Goal: Register for event/course: Register for event/course

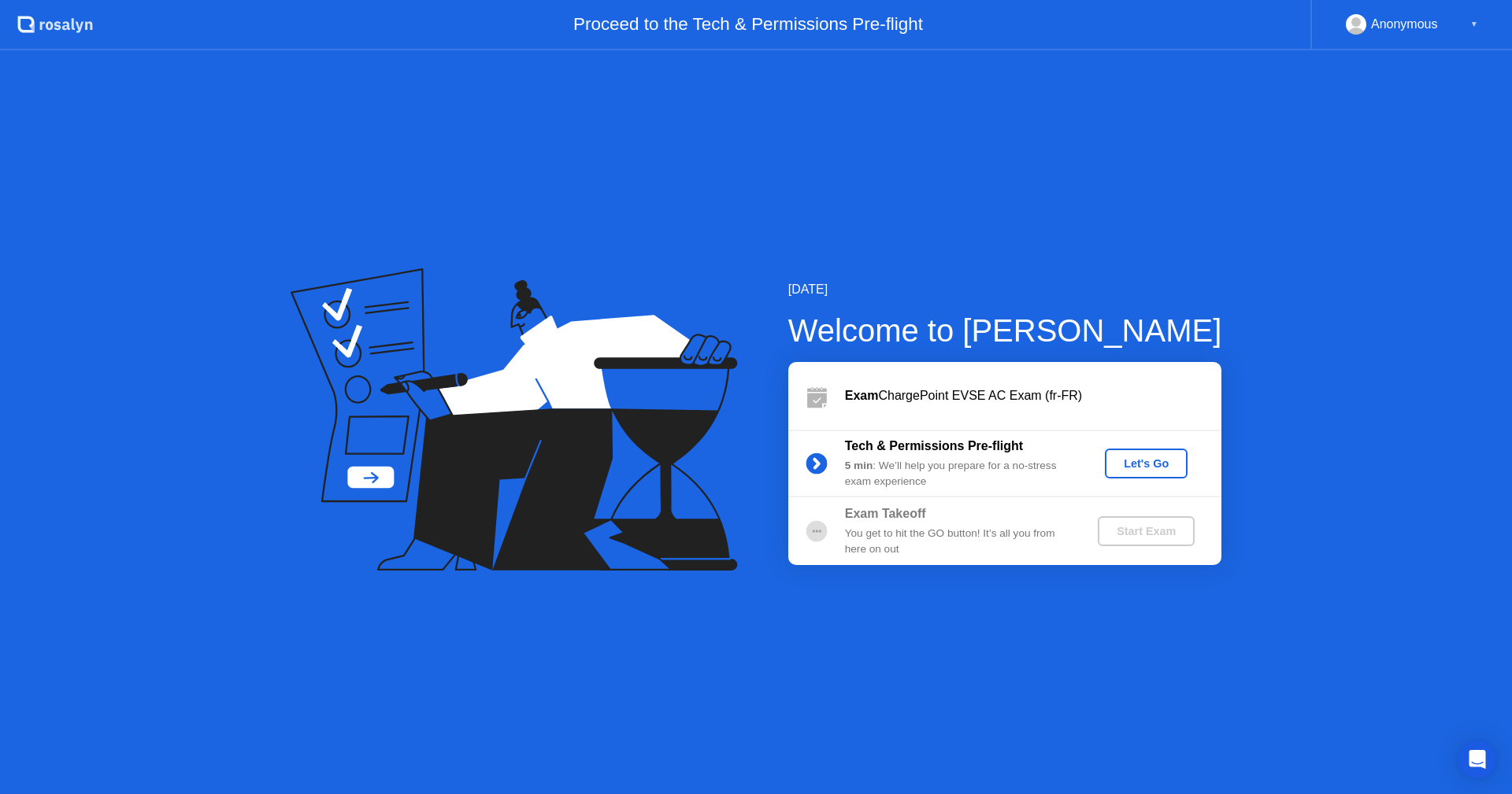
click at [1148, 458] on div "Let's Go" at bounding box center [1146, 462] width 70 height 12
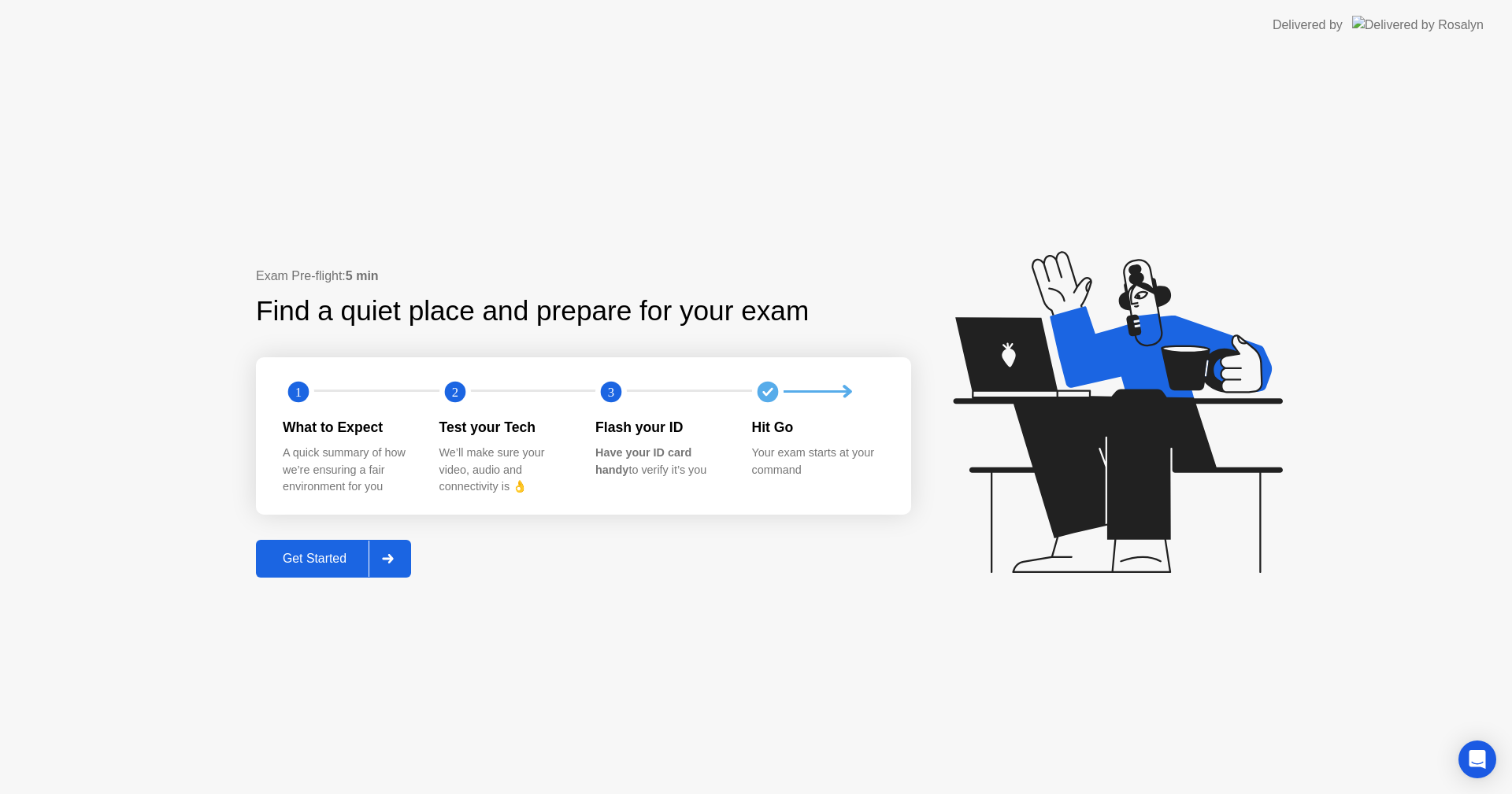
click at [394, 551] on div at bounding box center [387, 558] width 38 height 36
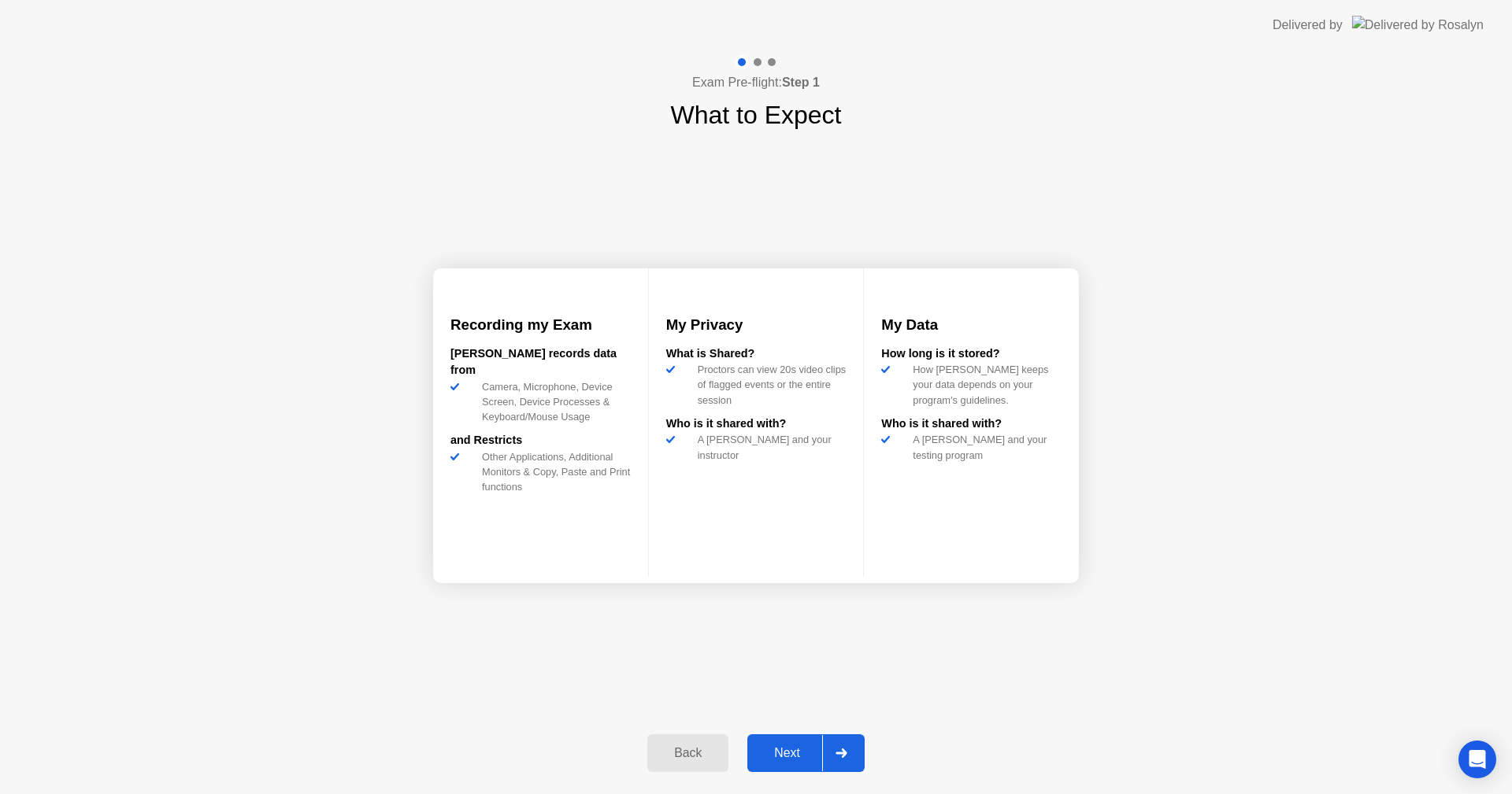
click at [782, 750] on div "Next" at bounding box center [787, 752] width 70 height 14
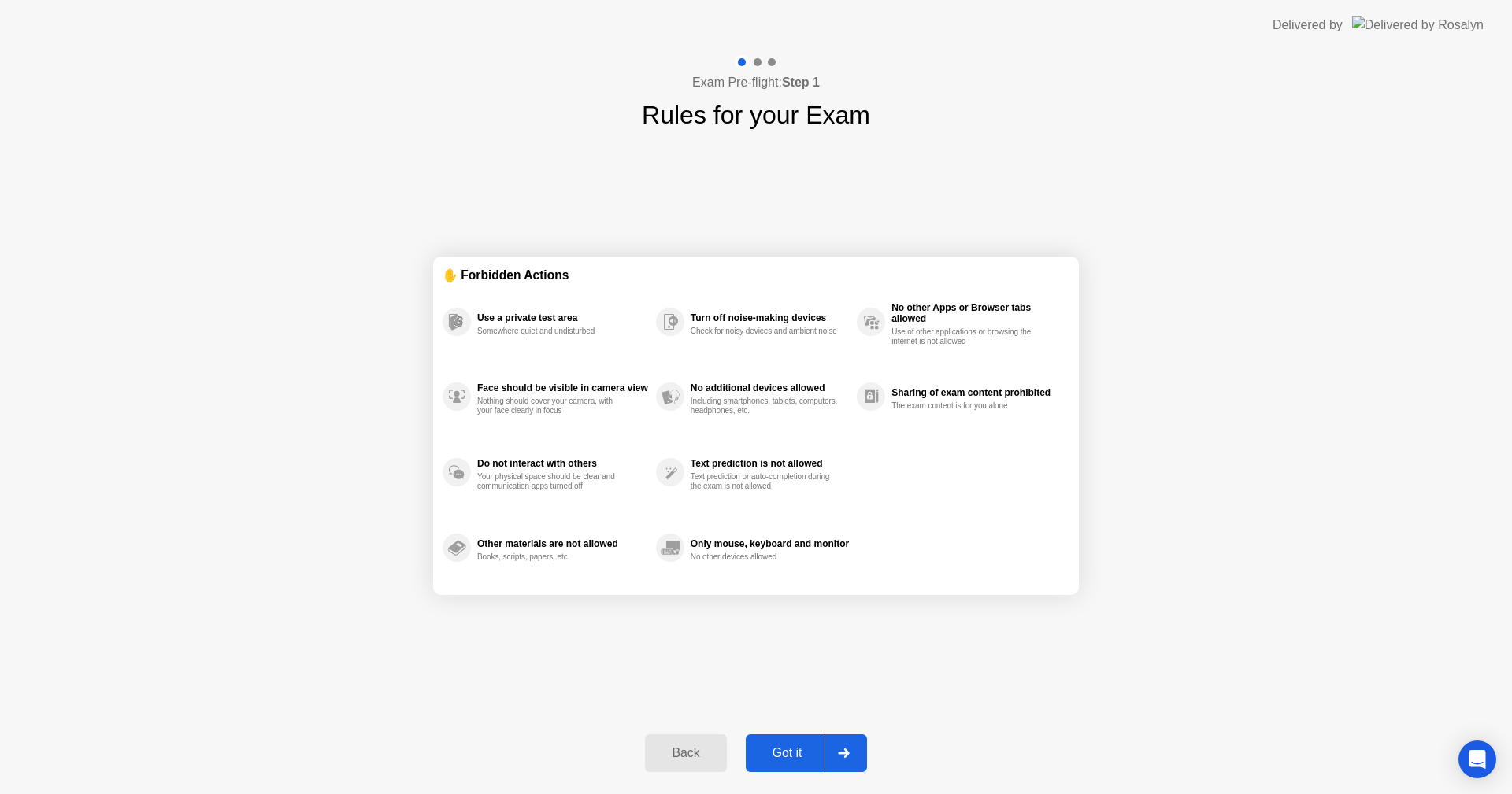
click at [790, 754] on div "Got it" at bounding box center [787, 752] width 74 height 14
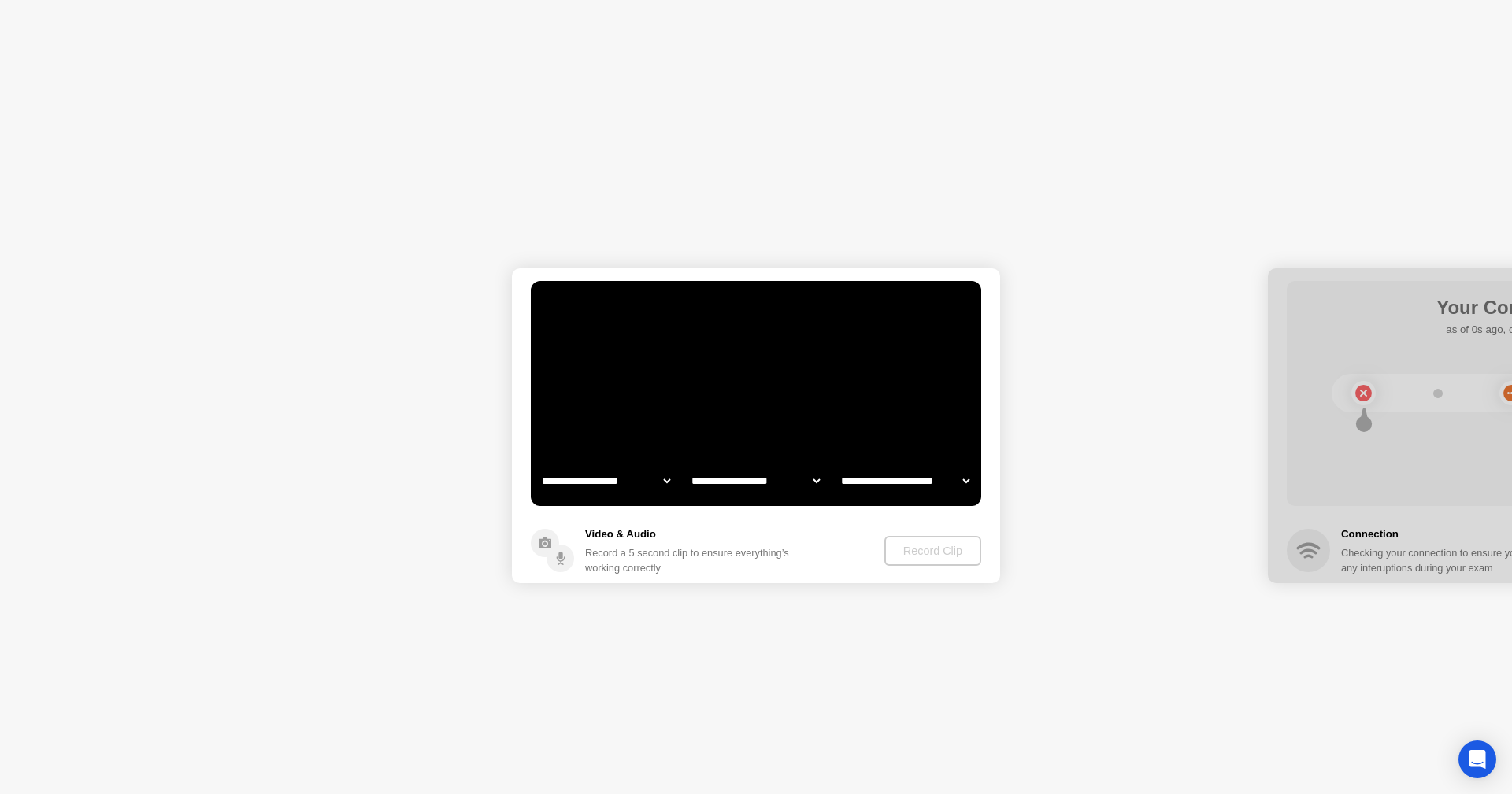
select select "**********"
select select "*******"
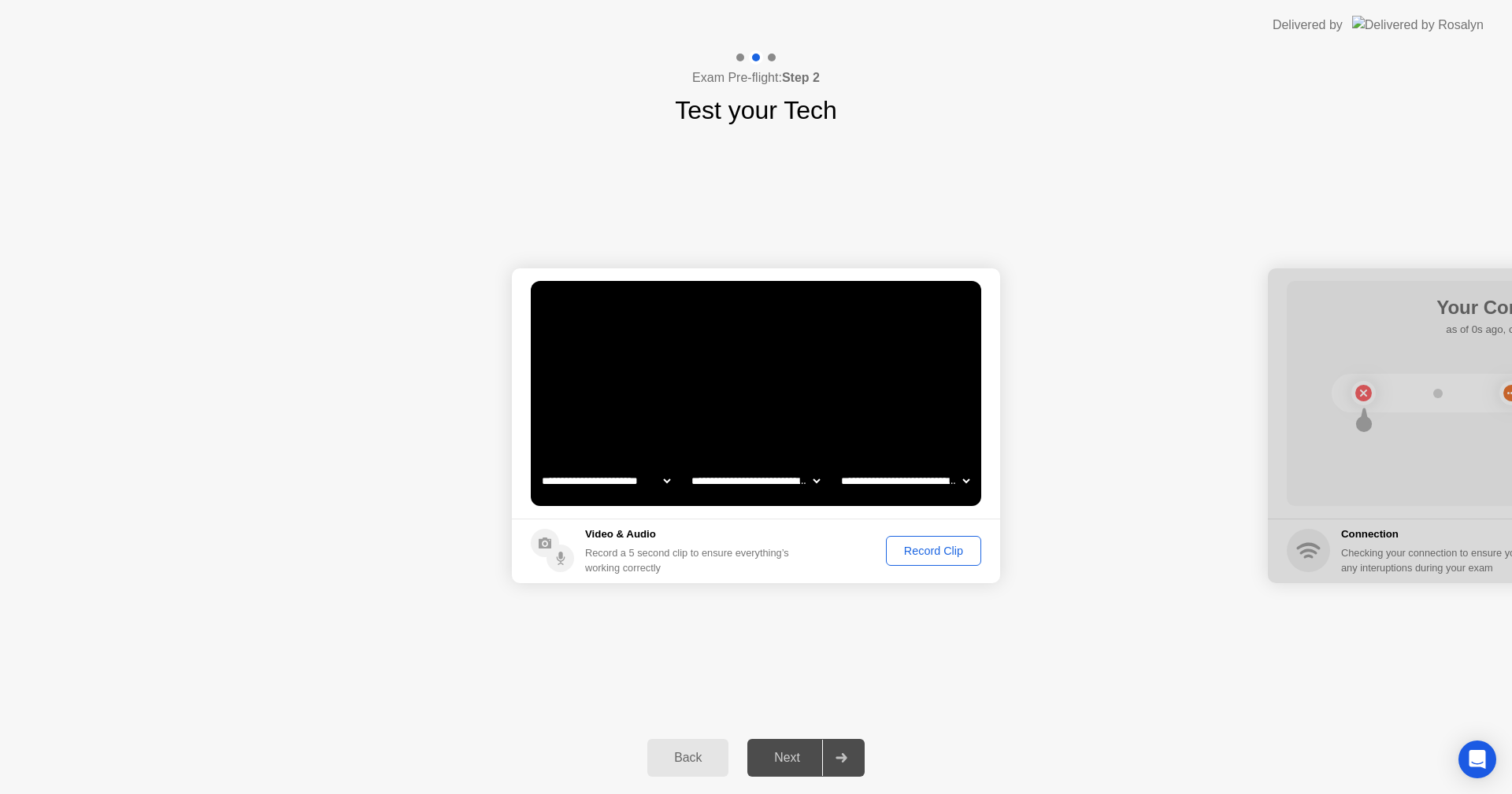
click at [932, 546] on div "Record Clip" at bounding box center [933, 550] width 84 height 12
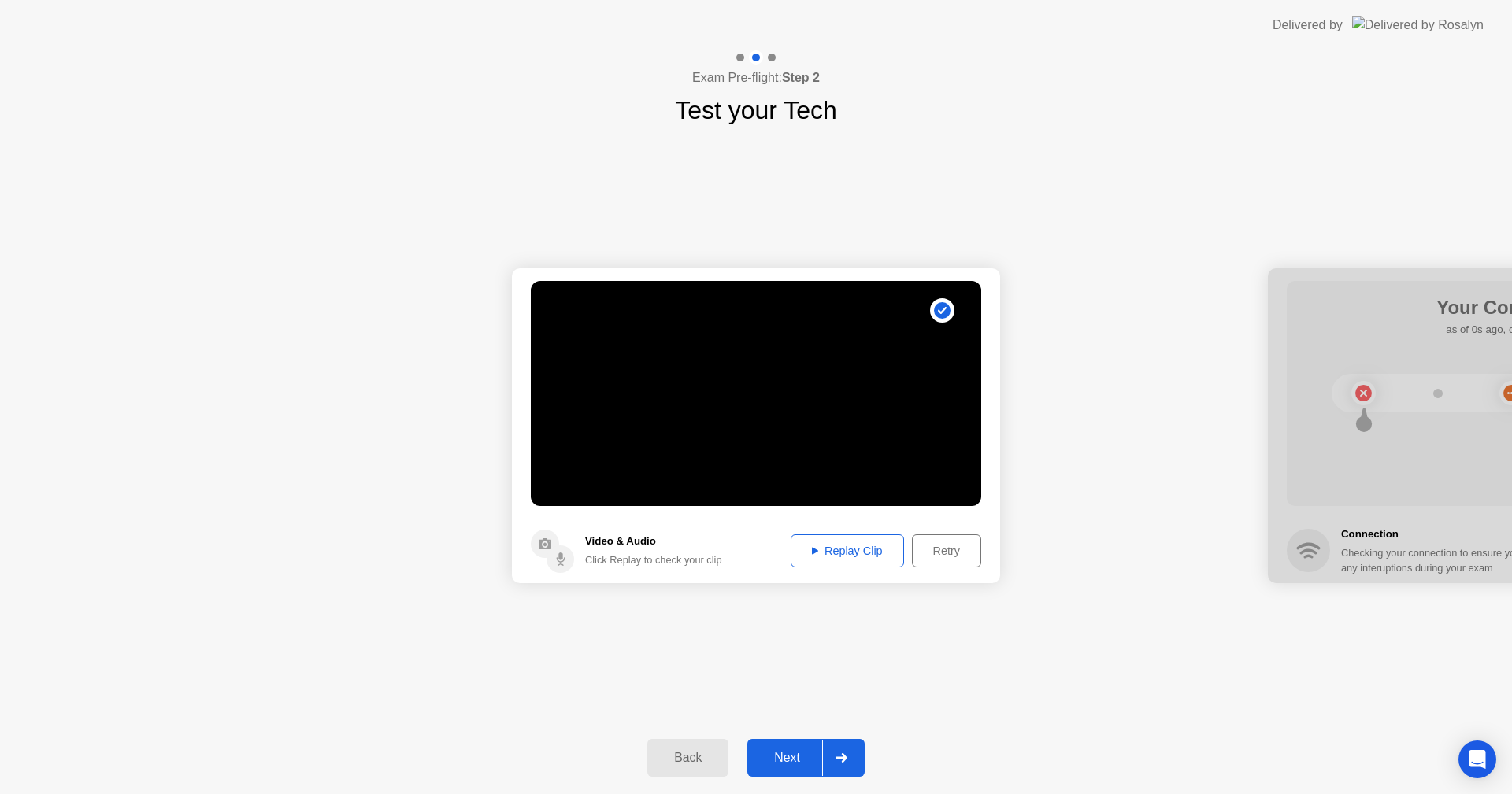
click at [870, 550] on div "Replay Clip" at bounding box center [847, 550] width 102 height 12
click at [789, 754] on div "Next" at bounding box center [787, 757] width 70 height 14
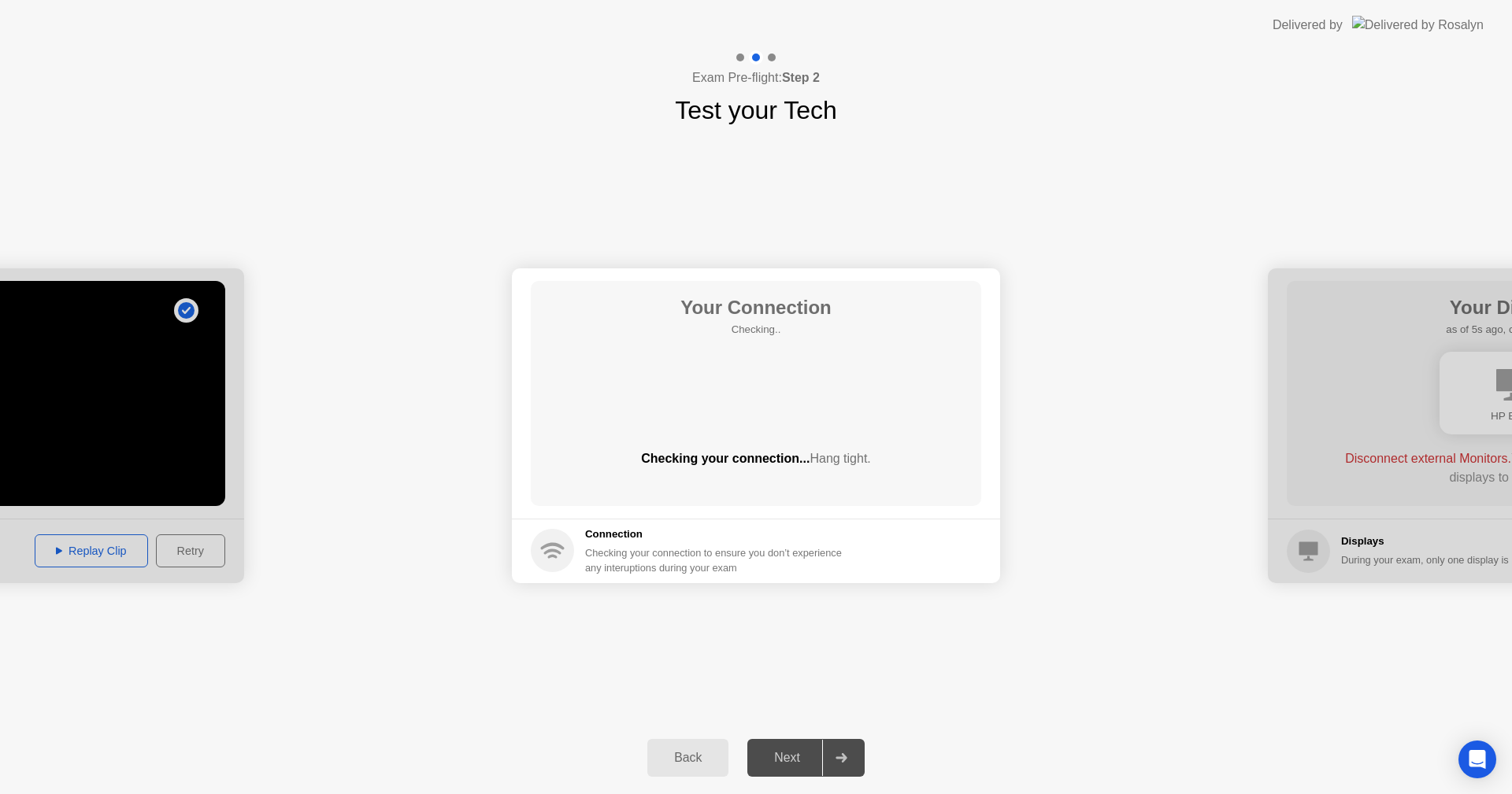
click at [753, 409] on div "Your Connection Checking.. Checking your connection... Hang tight." at bounding box center [756, 393] width 450 height 225
click at [751, 359] on div "Your Connection Checking.. Checking your connection... Hang tight." at bounding box center [756, 393] width 450 height 225
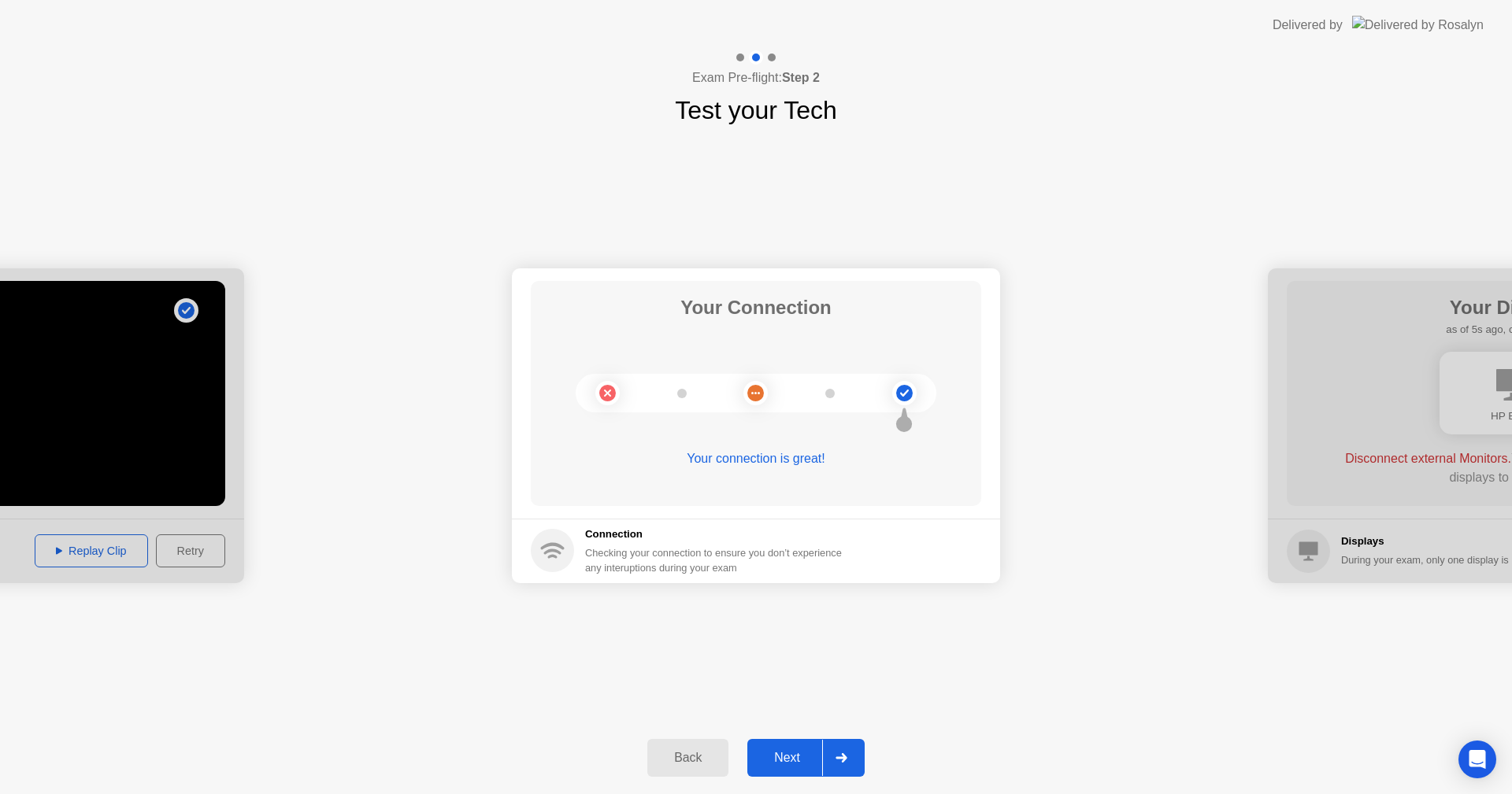
click at [794, 758] on div "Next" at bounding box center [787, 757] width 70 height 14
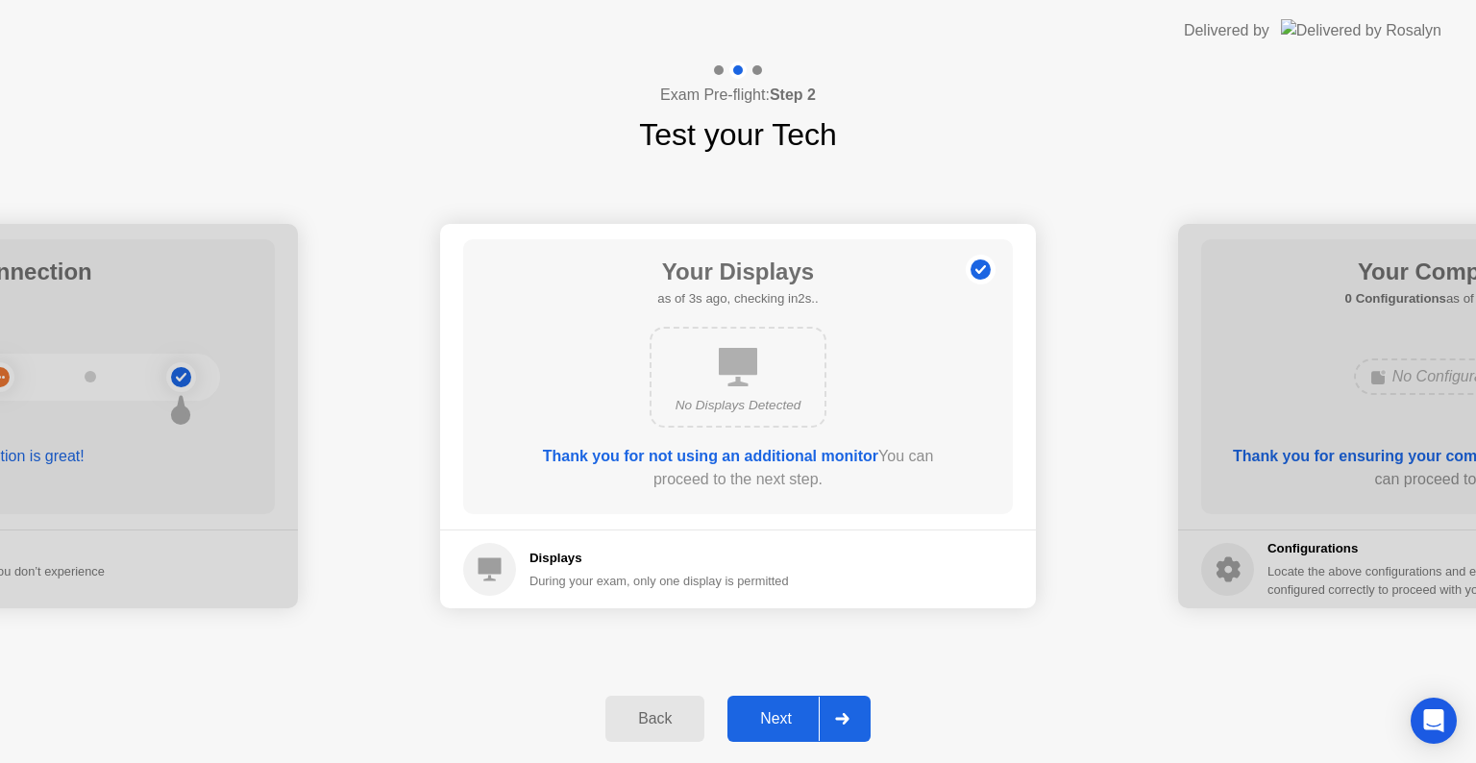
click at [734, 369] on icon at bounding box center [738, 367] width 38 height 38
click at [776, 724] on div "Next" at bounding box center [776, 718] width 86 height 17
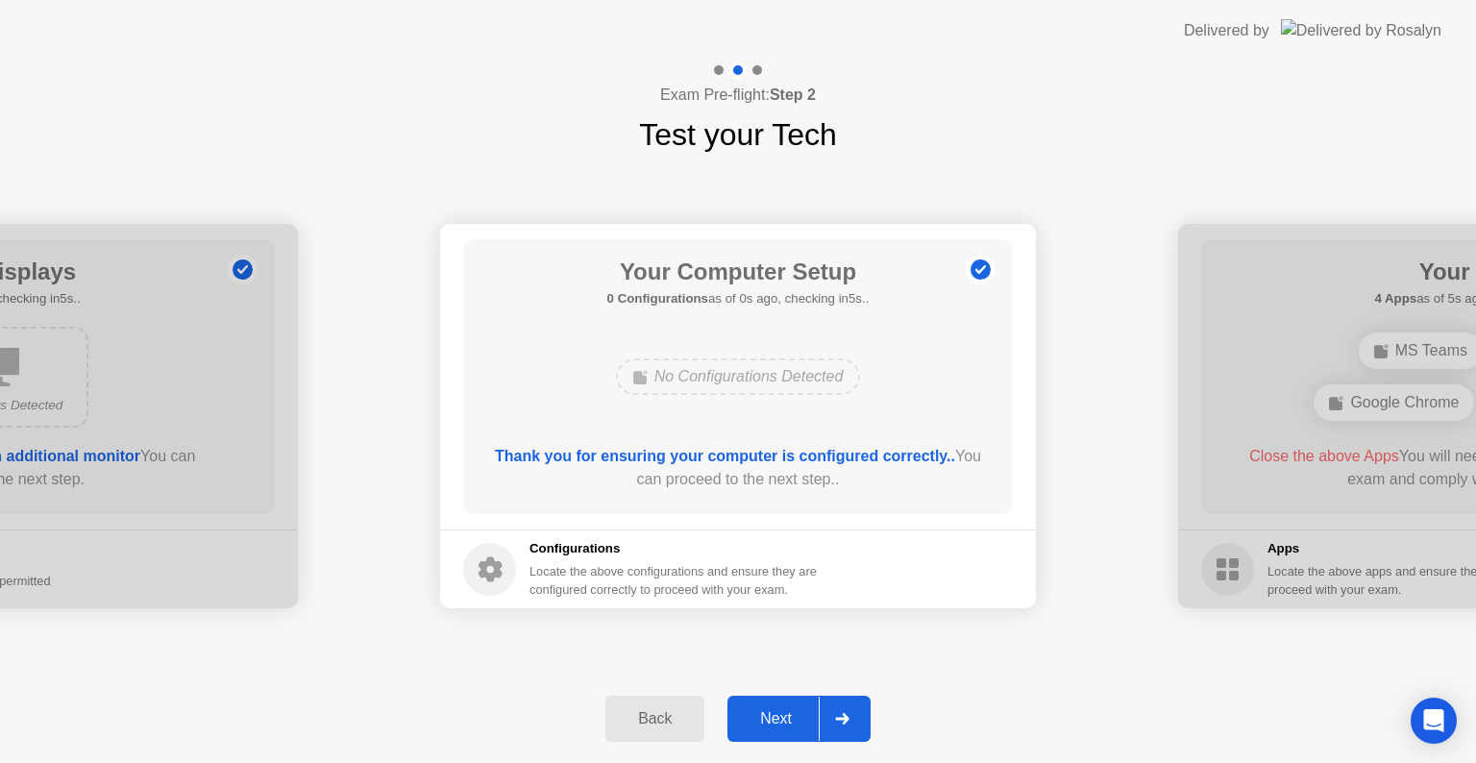
click at [776, 724] on div "Next" at bounding box center [776, 718] width 86 height 17
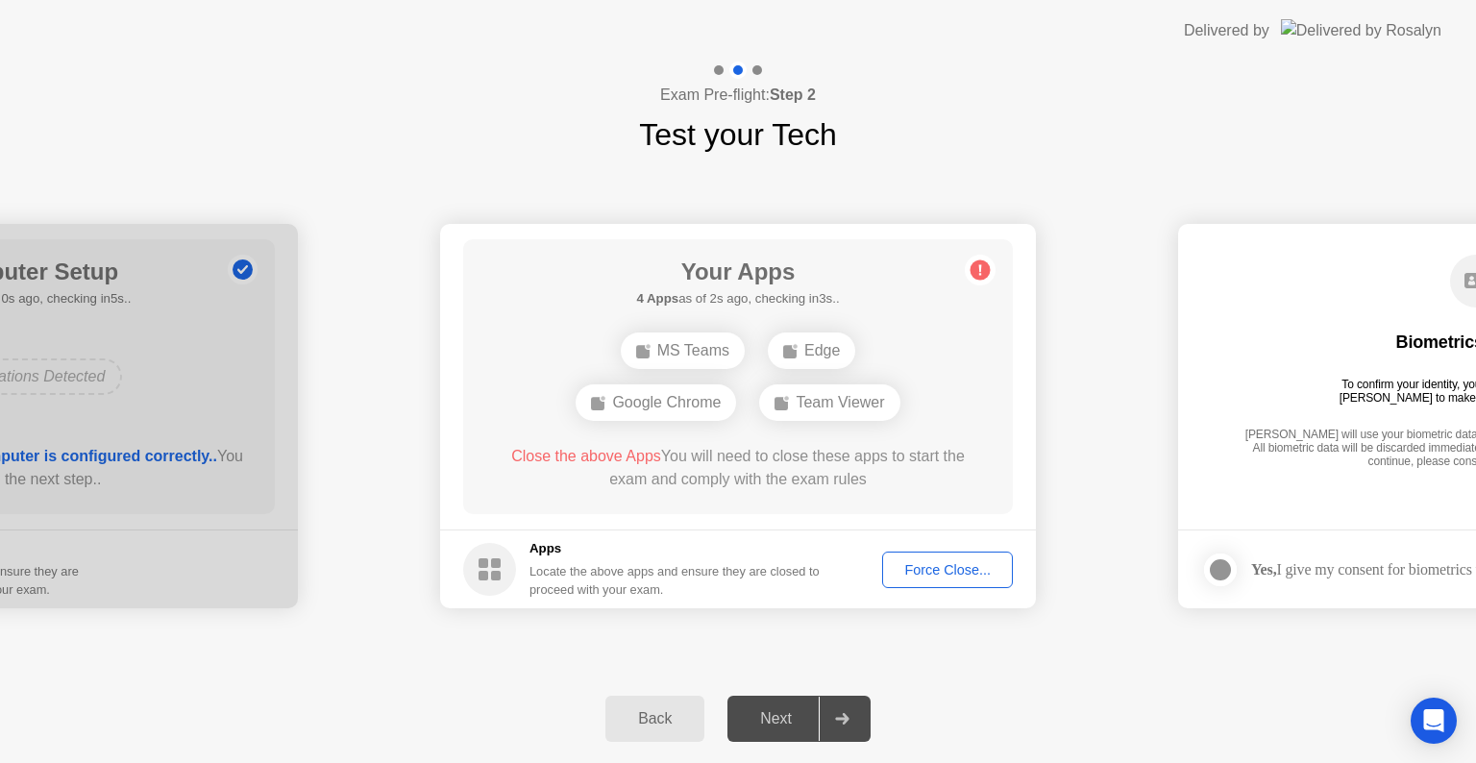
click at [830, 412] on div "Team Viewer" at bounding box center [829, 402] width 140 height 37
click at [938, 562] on div "Force Close..." at bounding box center [947, 569] width 117 height 15
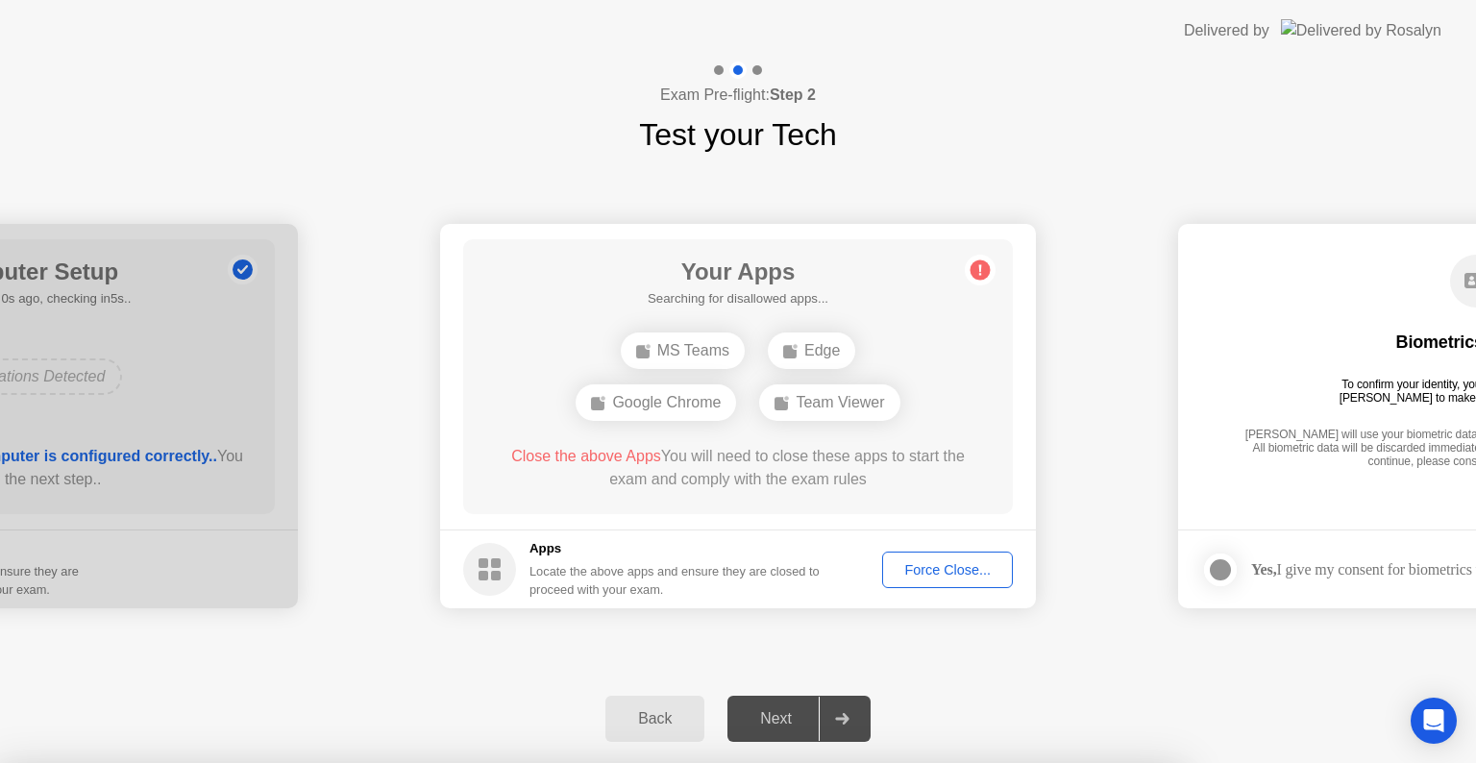
click at [912, 763] on div at bounding box center [738, 763] width 1476 height 0
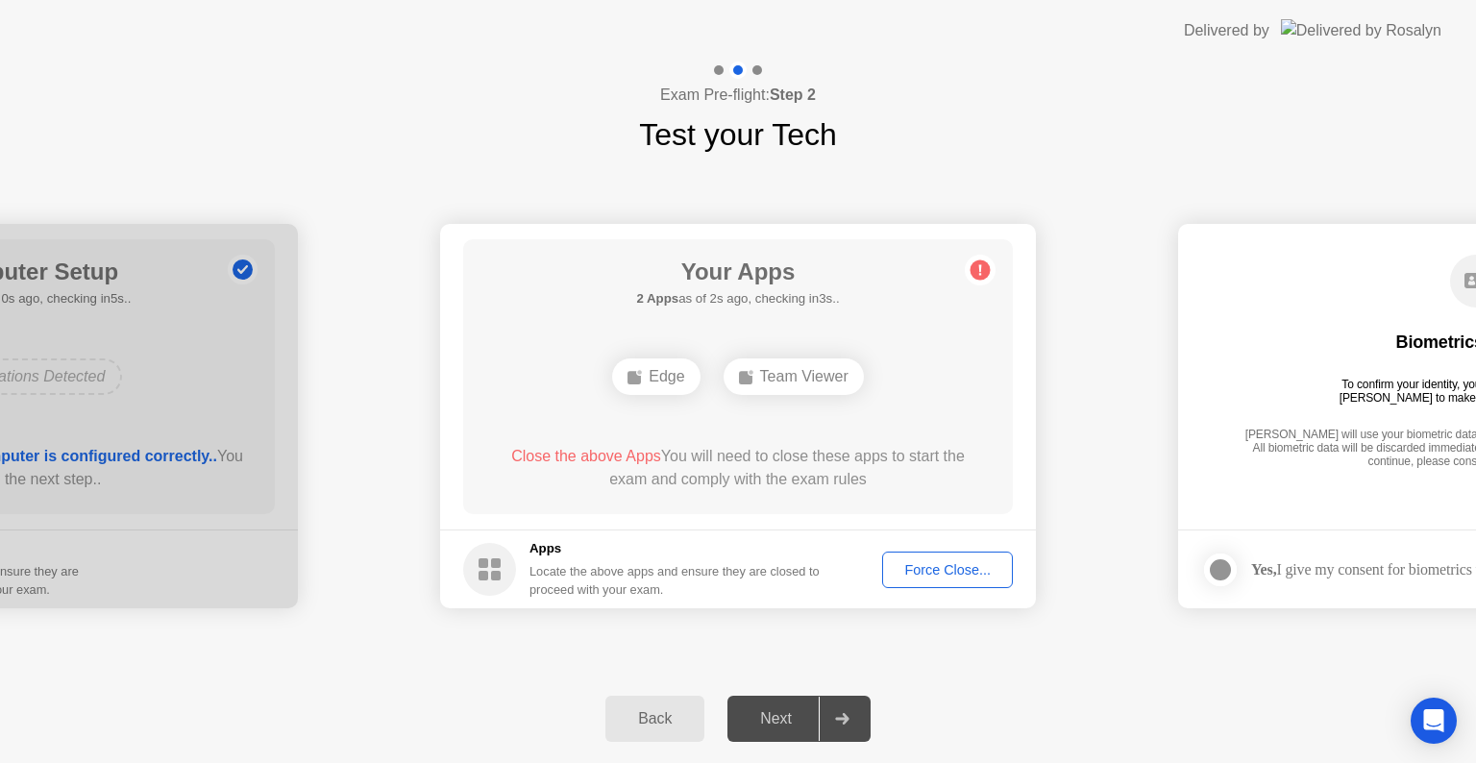
click at [912, 570] on div "Force Close..." at bounding box center [947, 569] width 117 height 15
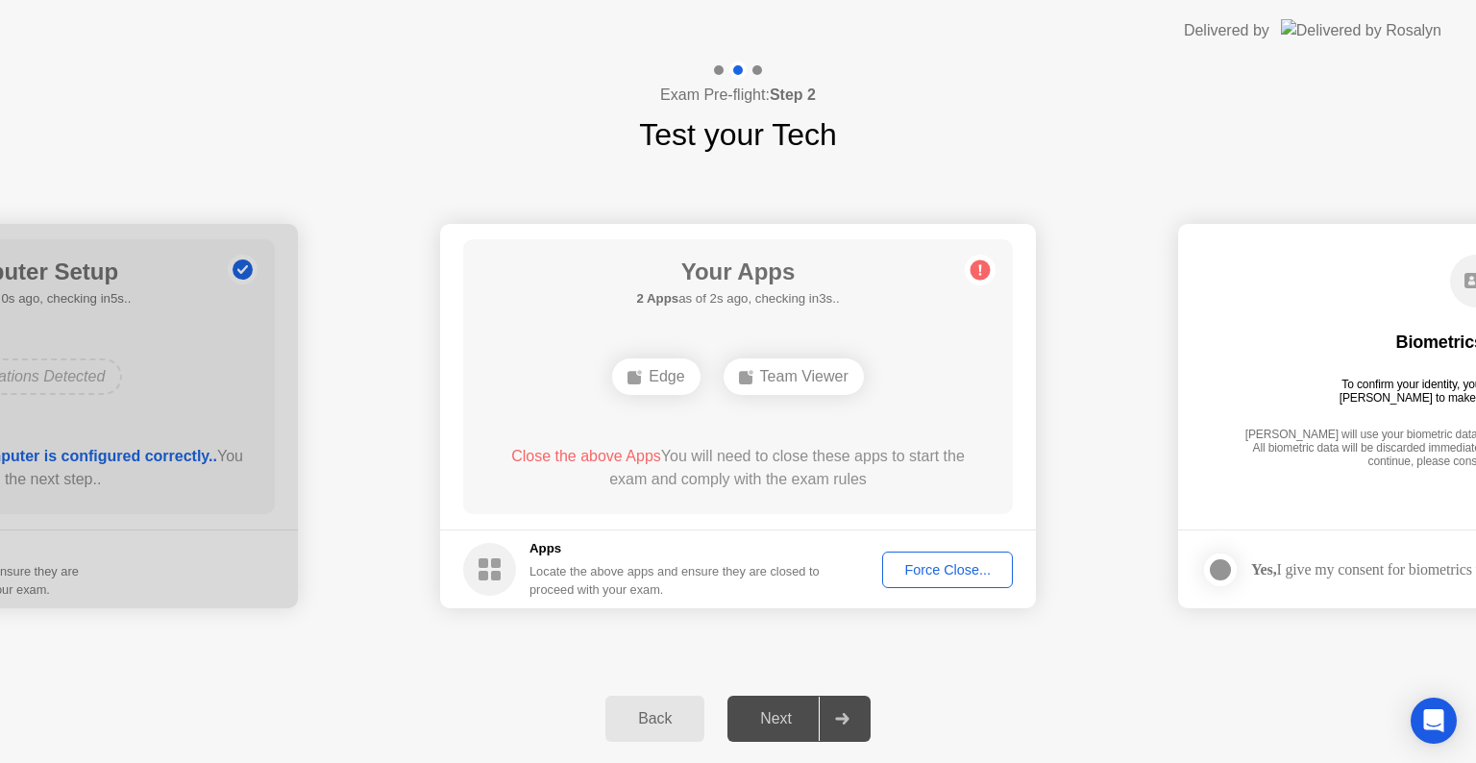
click at [856, 718] on div at bounding box center [842, 719] width 46 height 44
click at [961, 573] on div "Force Close..." at bounding box center [947, 569] width 117 height 15
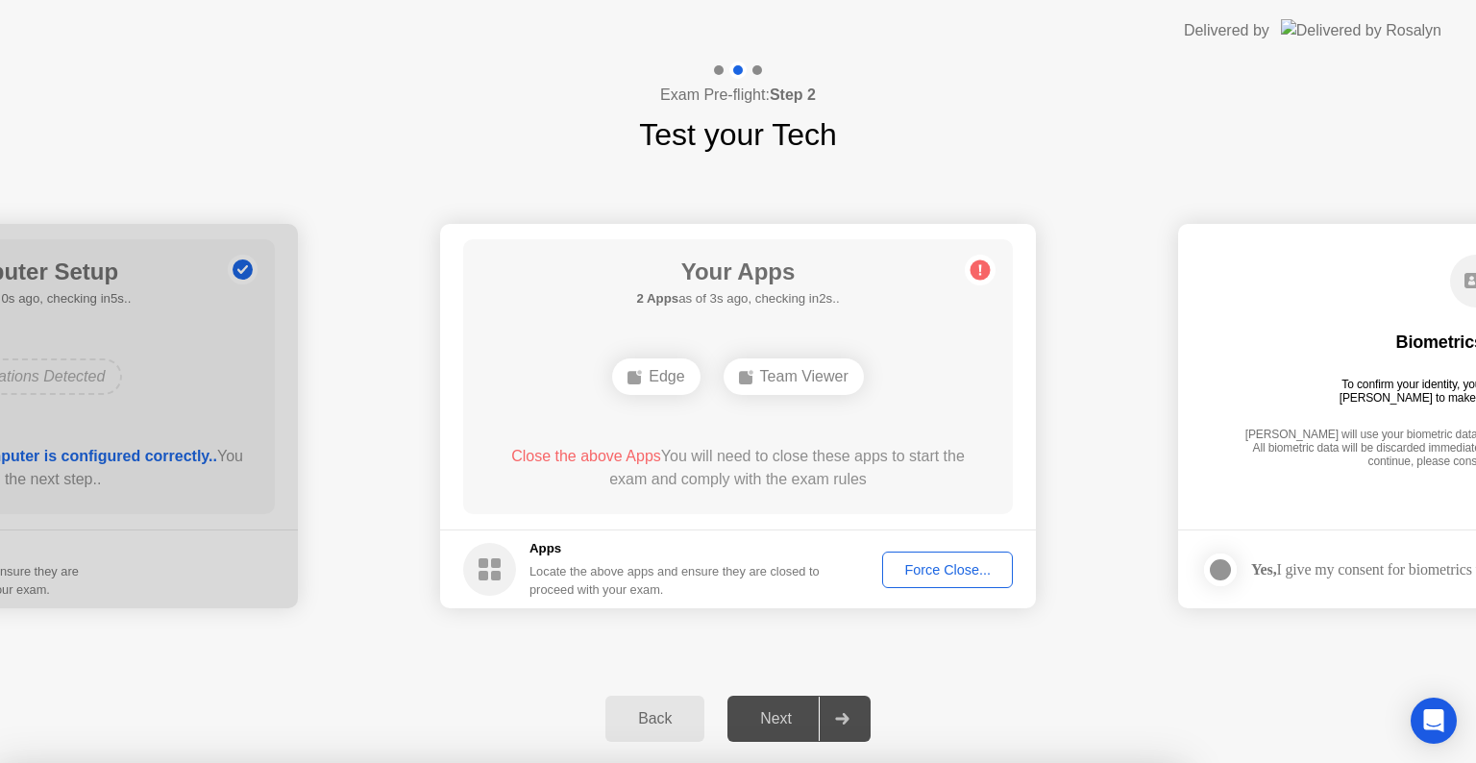
click at [818, 763] on div at bounding box center [738, 763] width 1476 height 0
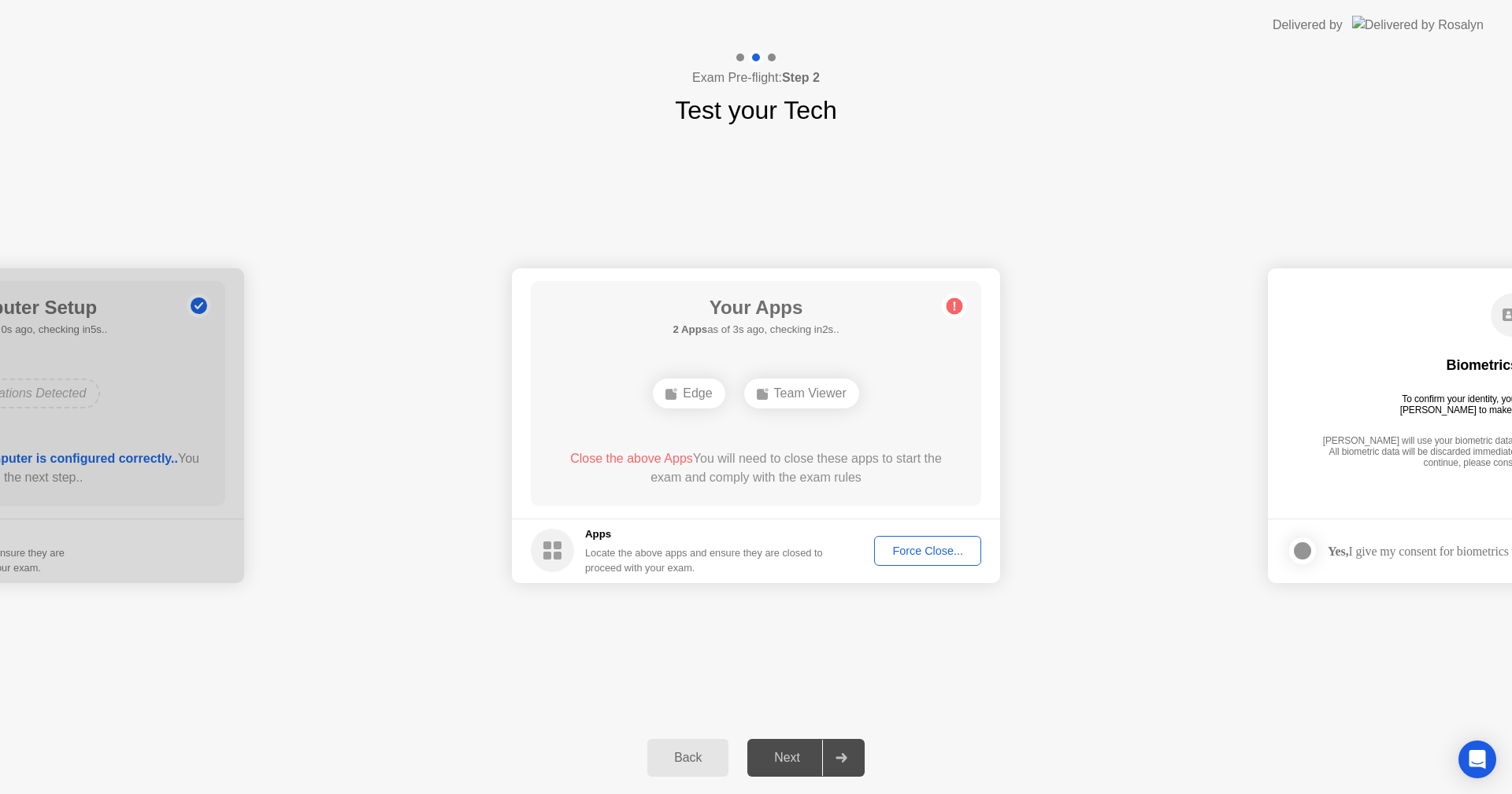
click at [782, 756] on div "Next" at bounding box center [787, 757] width 70 height 14
click at [791, 382] on div "Team Viewer" at bounding box center [794, 386] width 115 height 30
click at [907, 547] on div "Force Close..." at bounding box center [920, 544] width 96 height 12
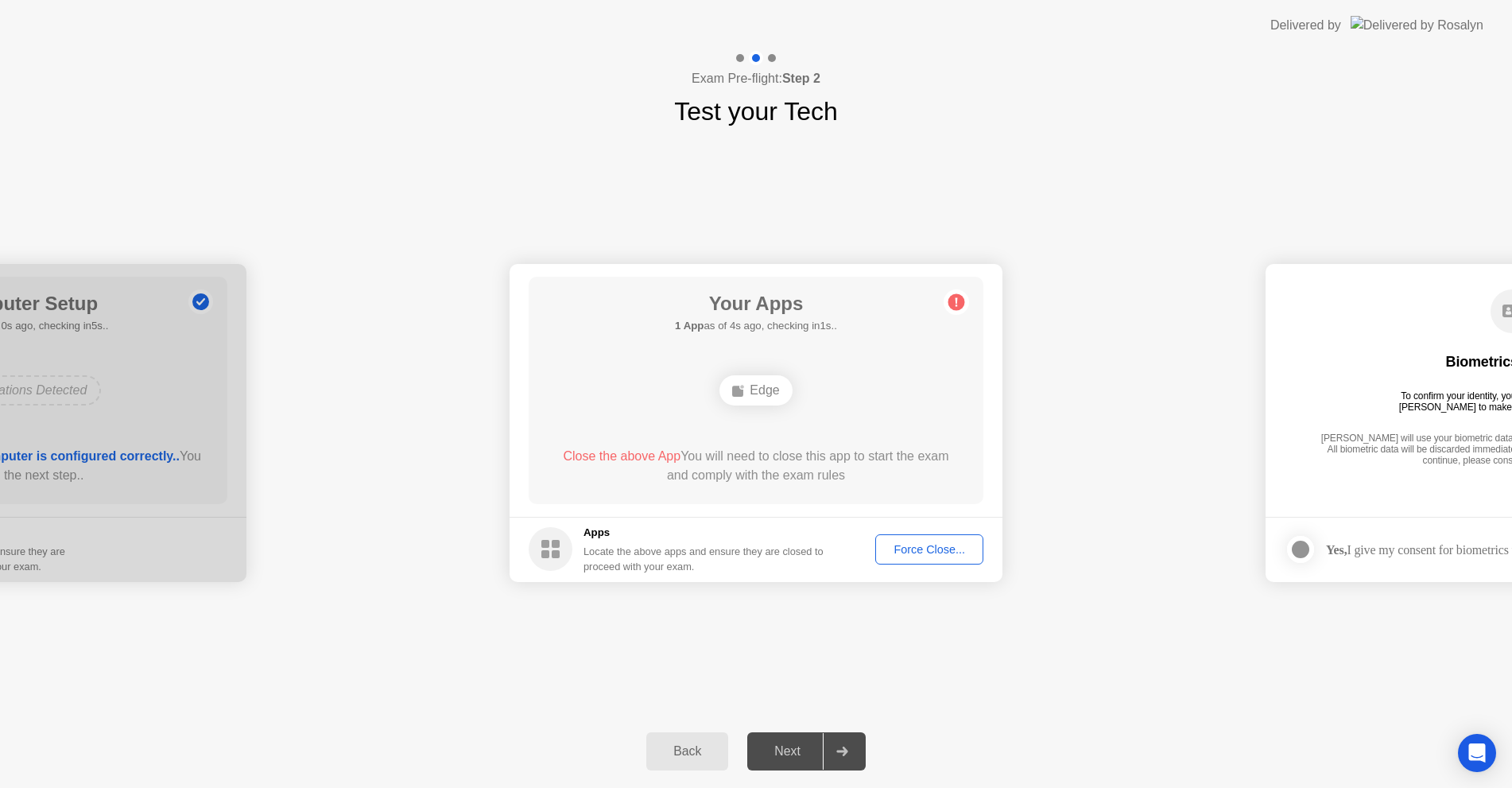
click at [928, 547] on div "Force Close..." at bounding box center [929, 549] width 97 height 12
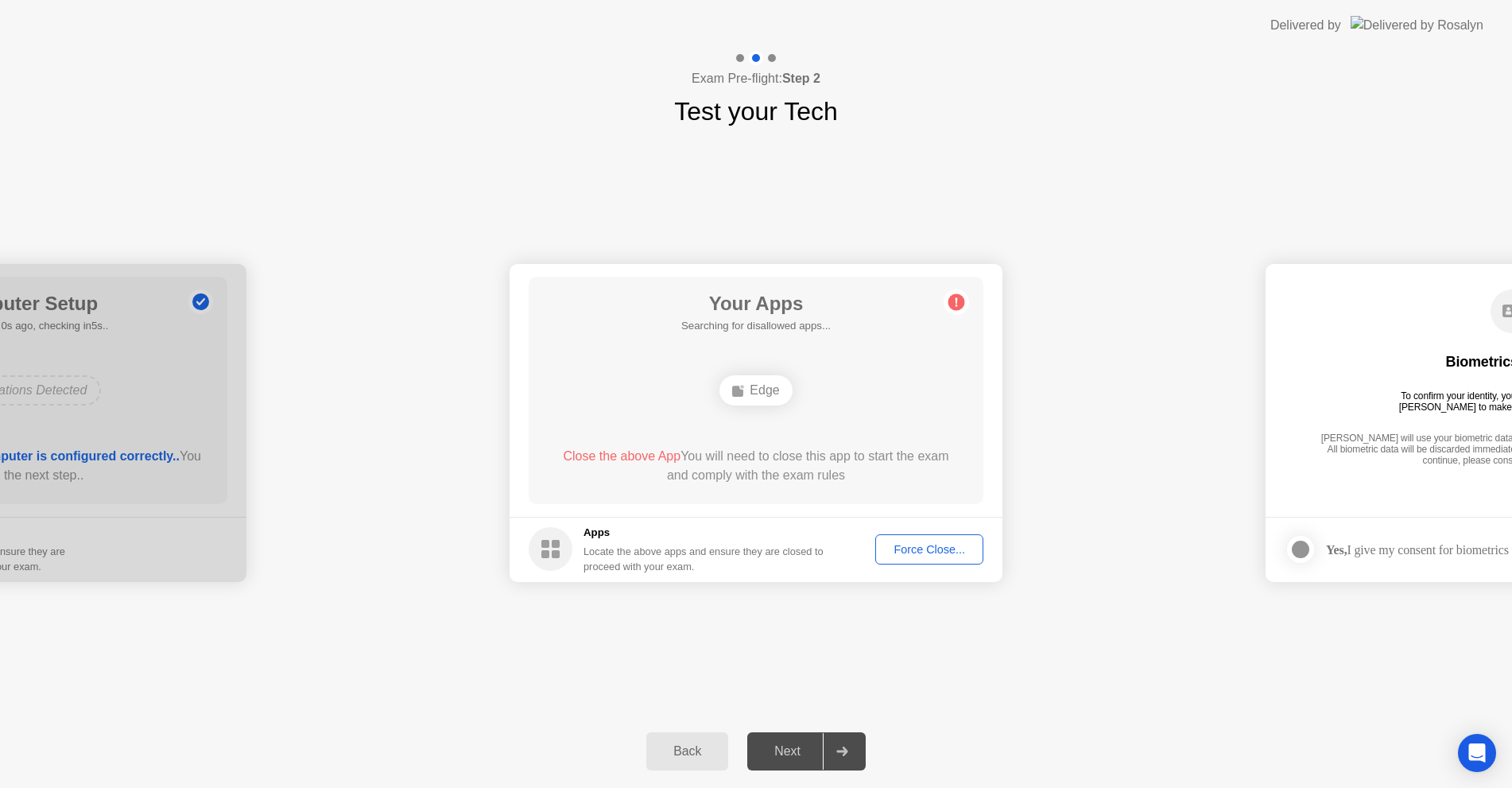
click at [928, 547] on div "Force Close..." at bounding box center [929, 549] width 97 height 12
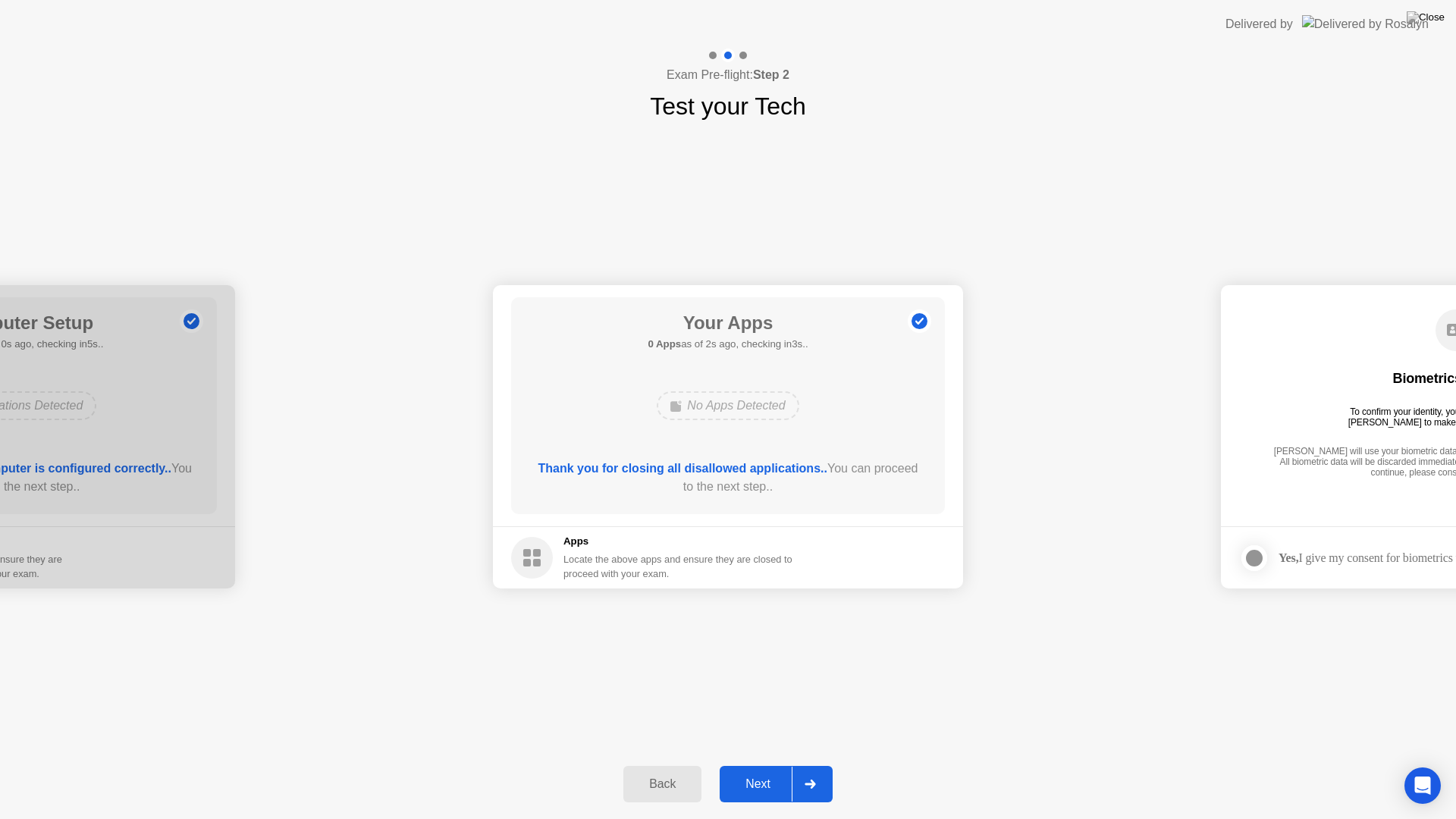
click at [760, 765] on div "Next" at bounding box center [758, 783] width 68 height 13
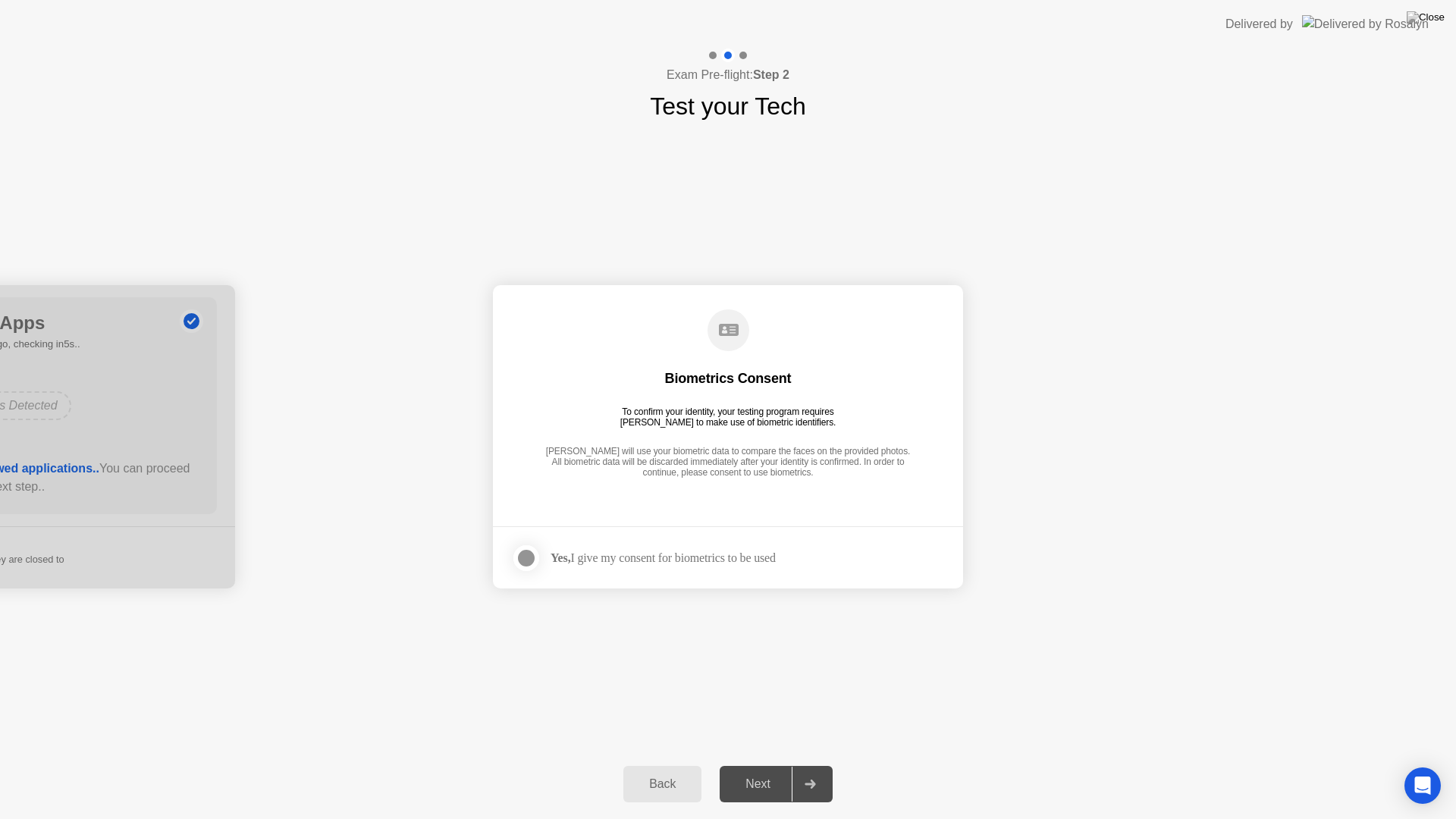
click at [667, 765] on div "Back" at bounding box center [662, 783] width 69 height 13
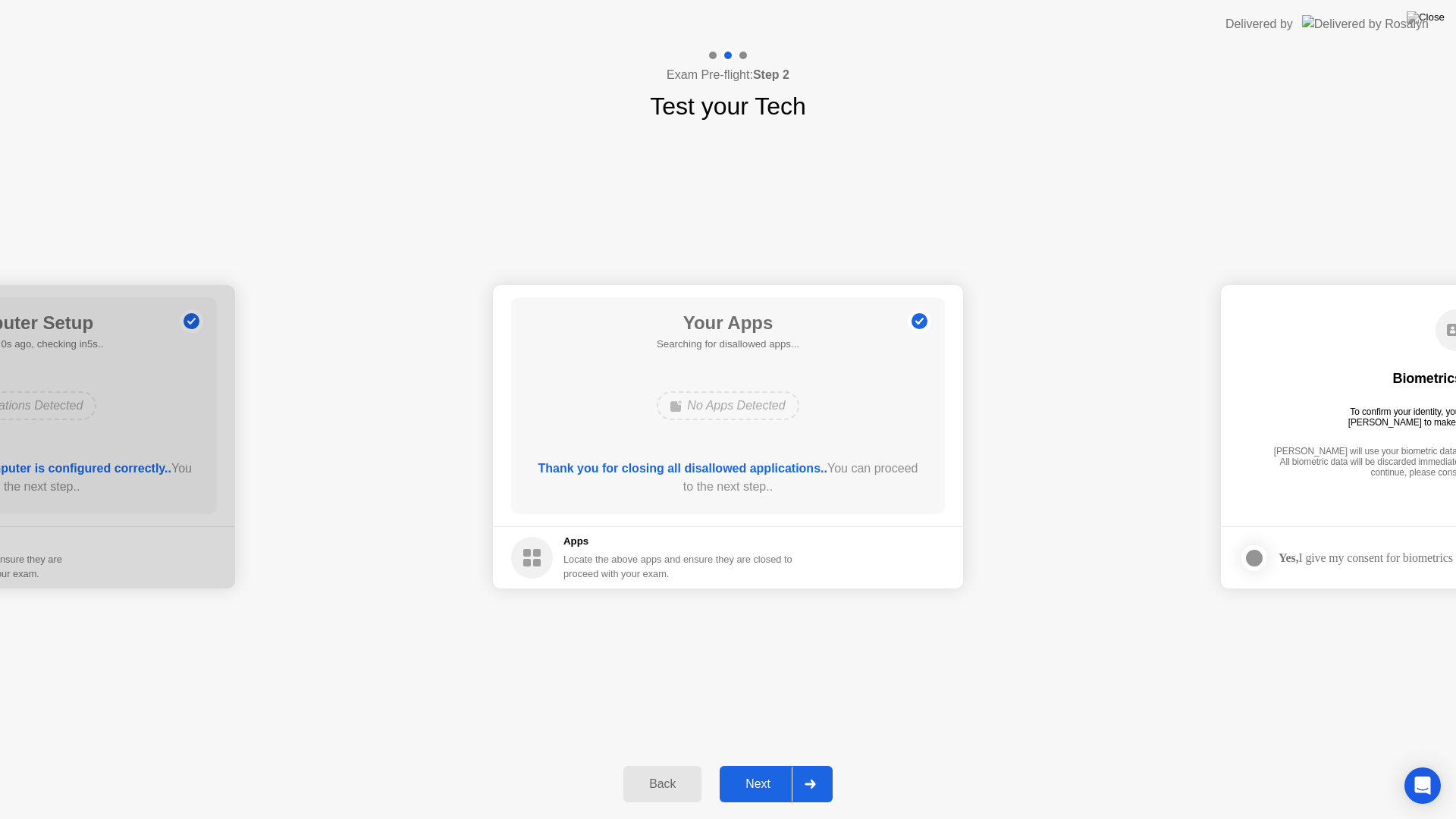
click at [667, 765] on div "Back" at bounding box center [662, 783] width 69 height 13
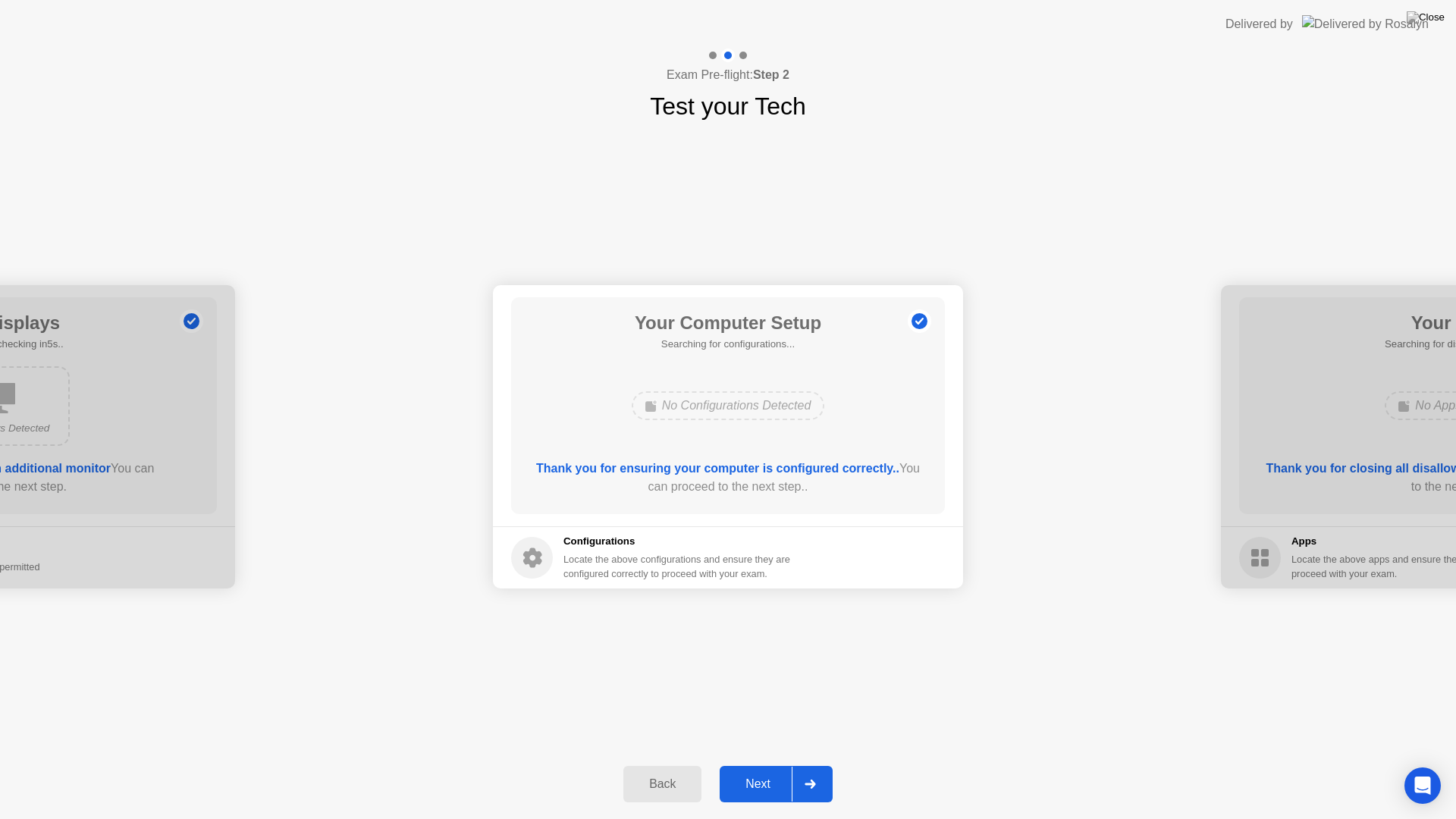
click at [667, 765] on div "Back" at bounding box center [662, 783] width 69 height 13
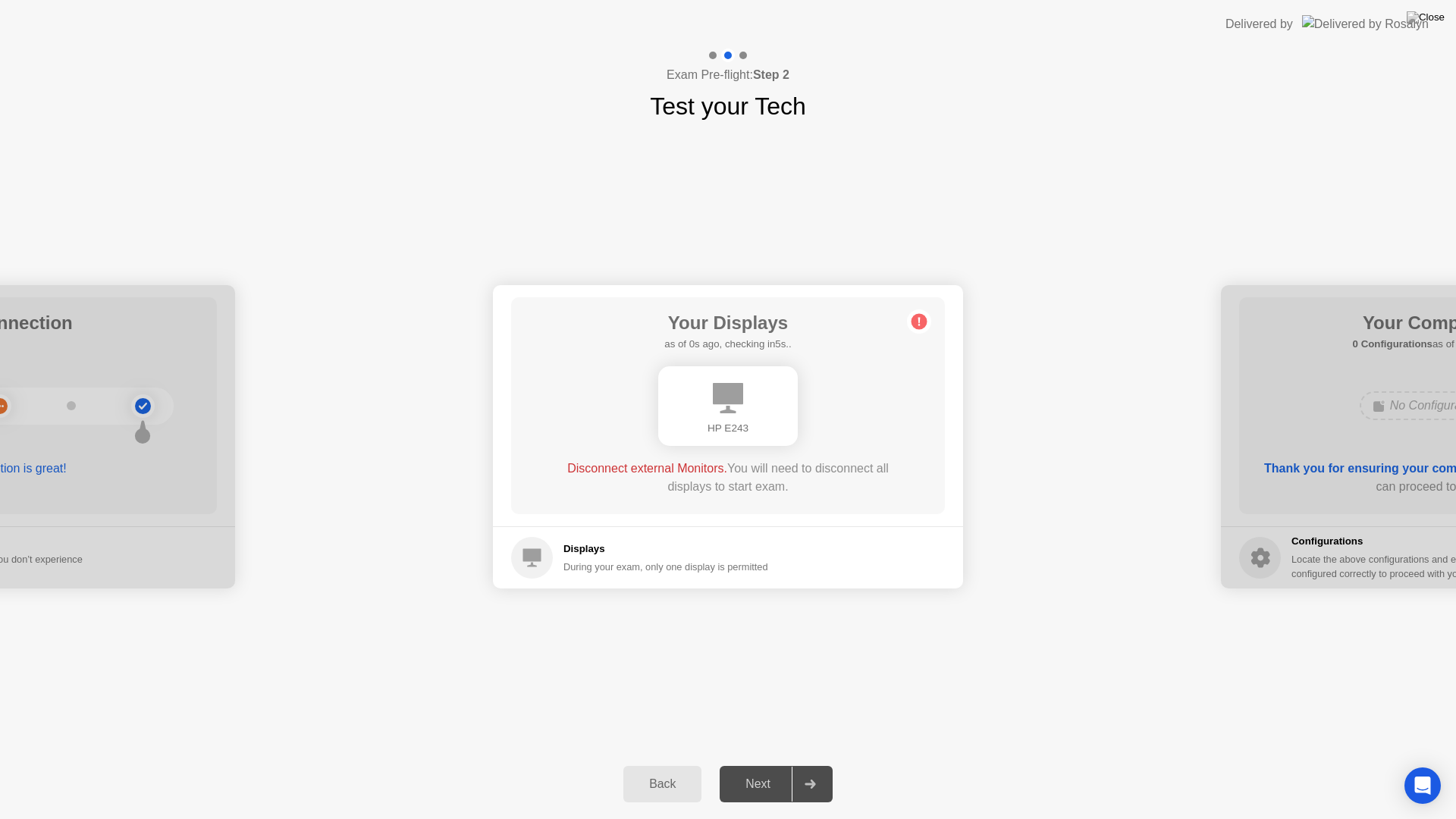
click at [667, 765] on div "Back" at bounding box center [662, 783] width 69 height 13
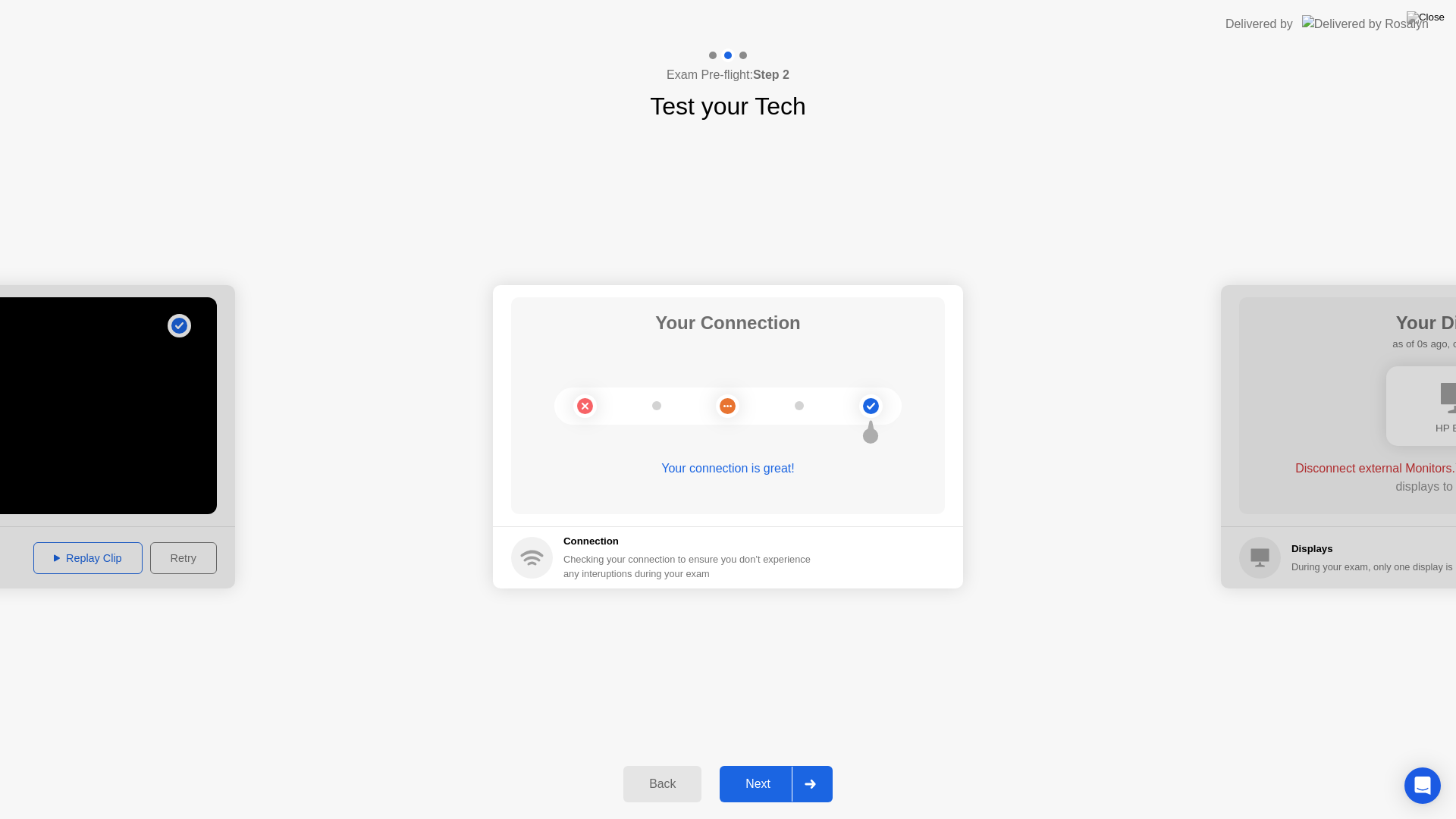
click at [667, 765] on div "Back" at bounding box center [662, 783] width 69 height 13
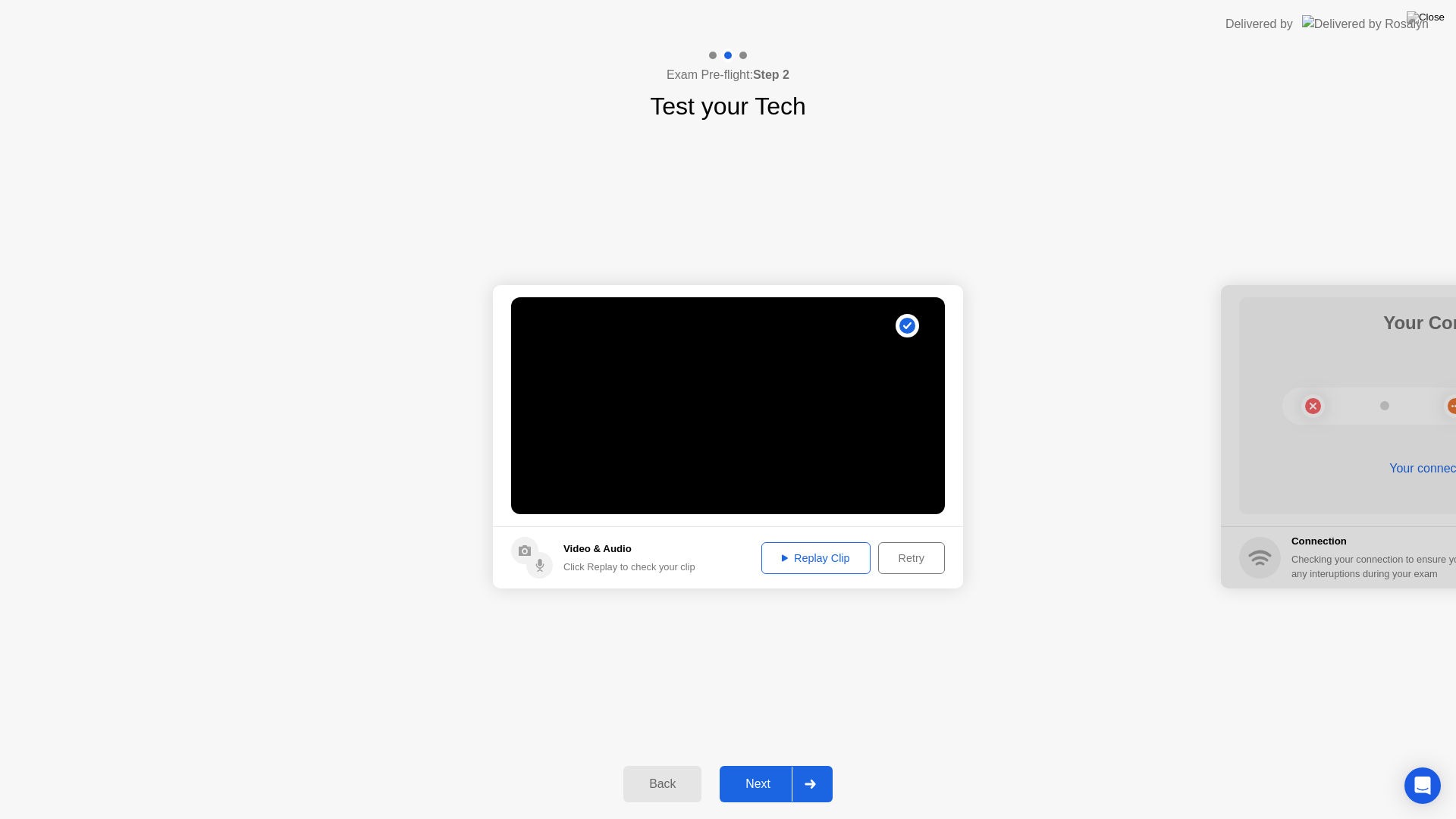
click at [761, 765] on div "Next" at bounding box center [758, 783] width 68 height 13
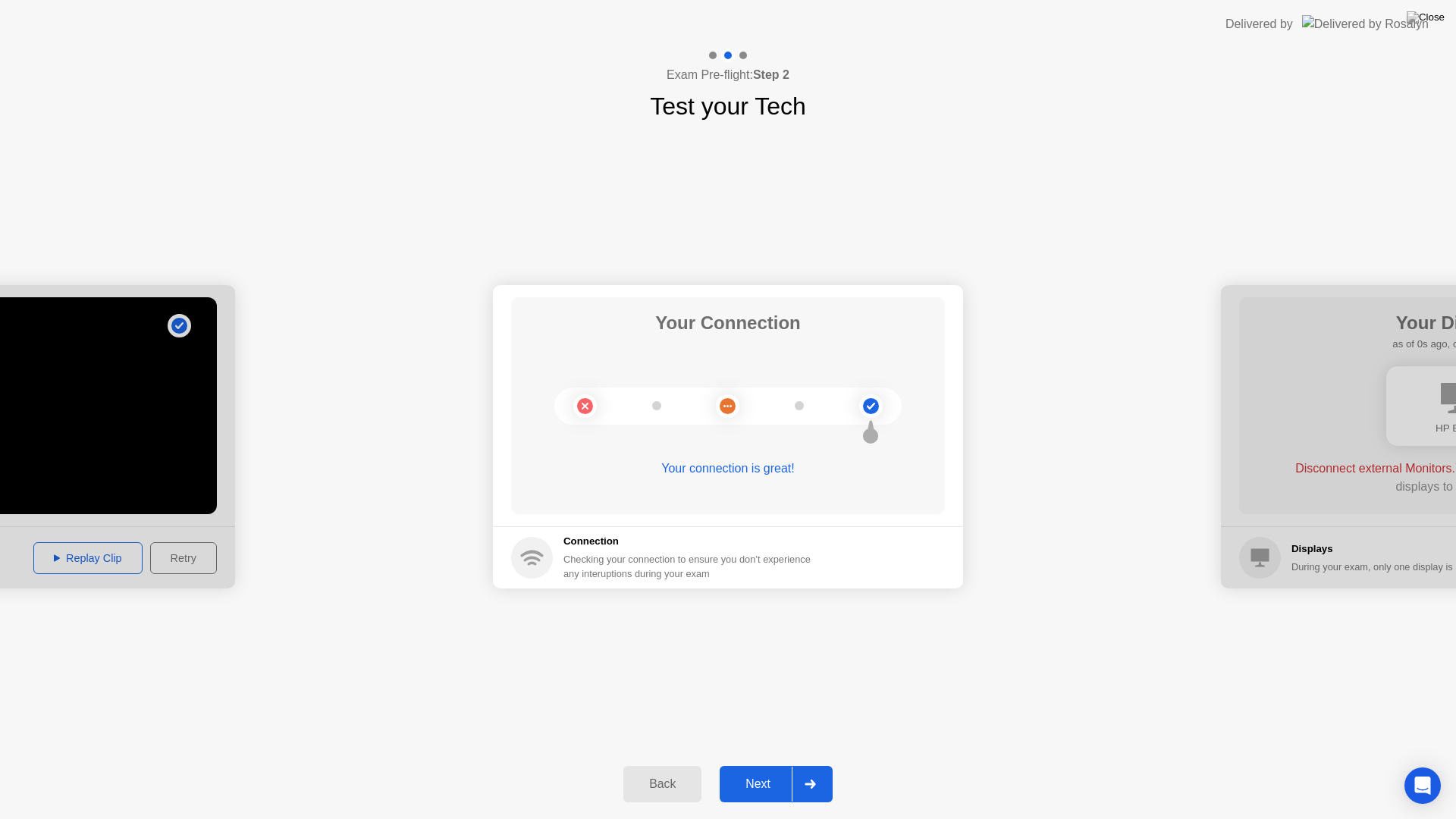
click at [759, 765] on div "Next" at bounding box center [758, 783] width 68 height 13
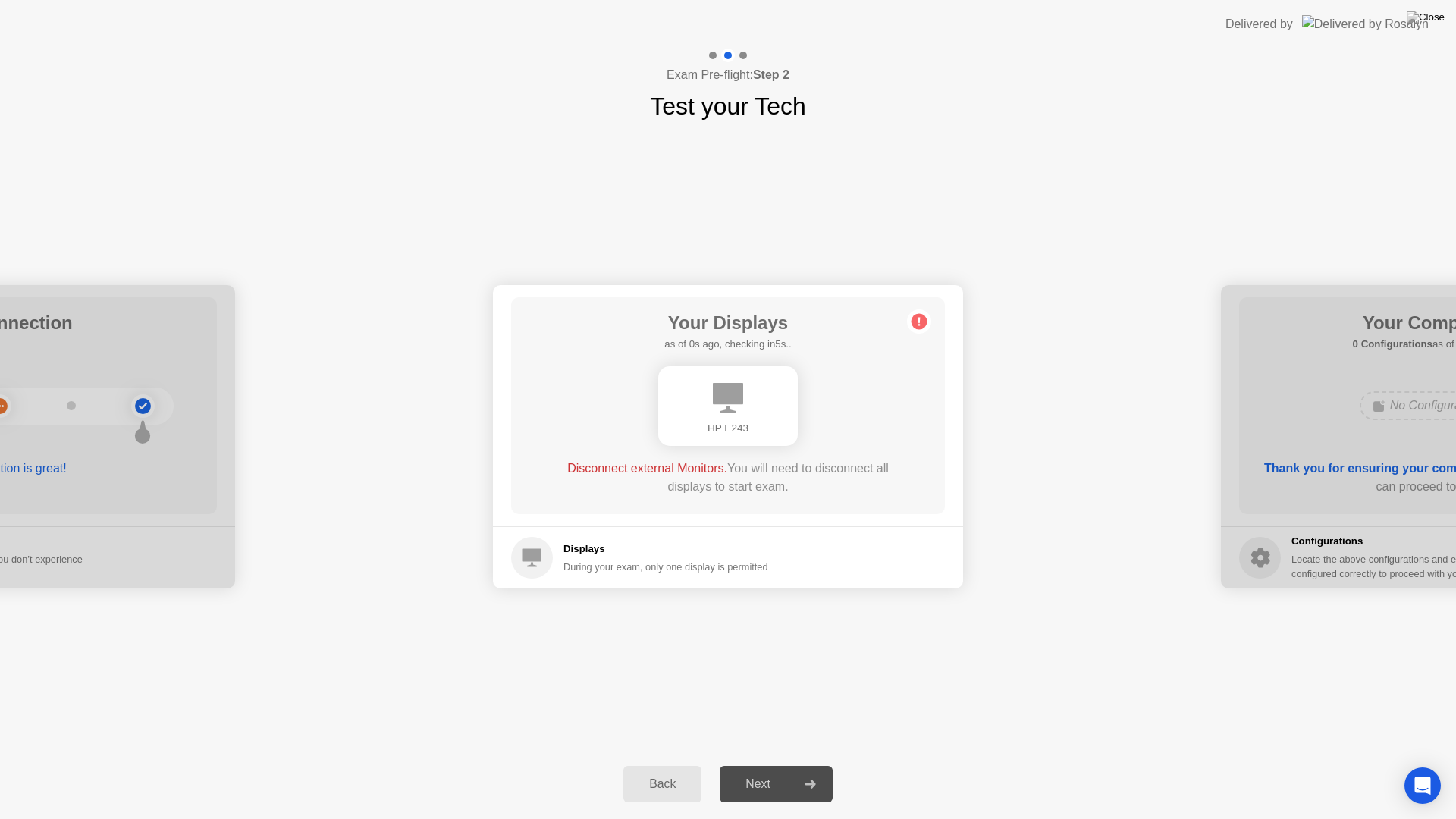
click at [757, 765] on div "Next" at bounding box center [758, 783] width 68 height 13
click at [756, 765] on div "Next" at bounding box center [758, 783] width 68 height 13
click at [760, 765] on div "Next" at bounding box center [758, 783] width 68 height 13
drag, startPoint x: 922, startPoint y: 483, endPoint x: 819, endPoint y: 489, distance: 103.2
click at [823, 487] on div "Your Displays as of 1s ago, checking in4s.. HP E243 Disconnect external Monitor…" at bounding box center [728, 406] width 434 height 217
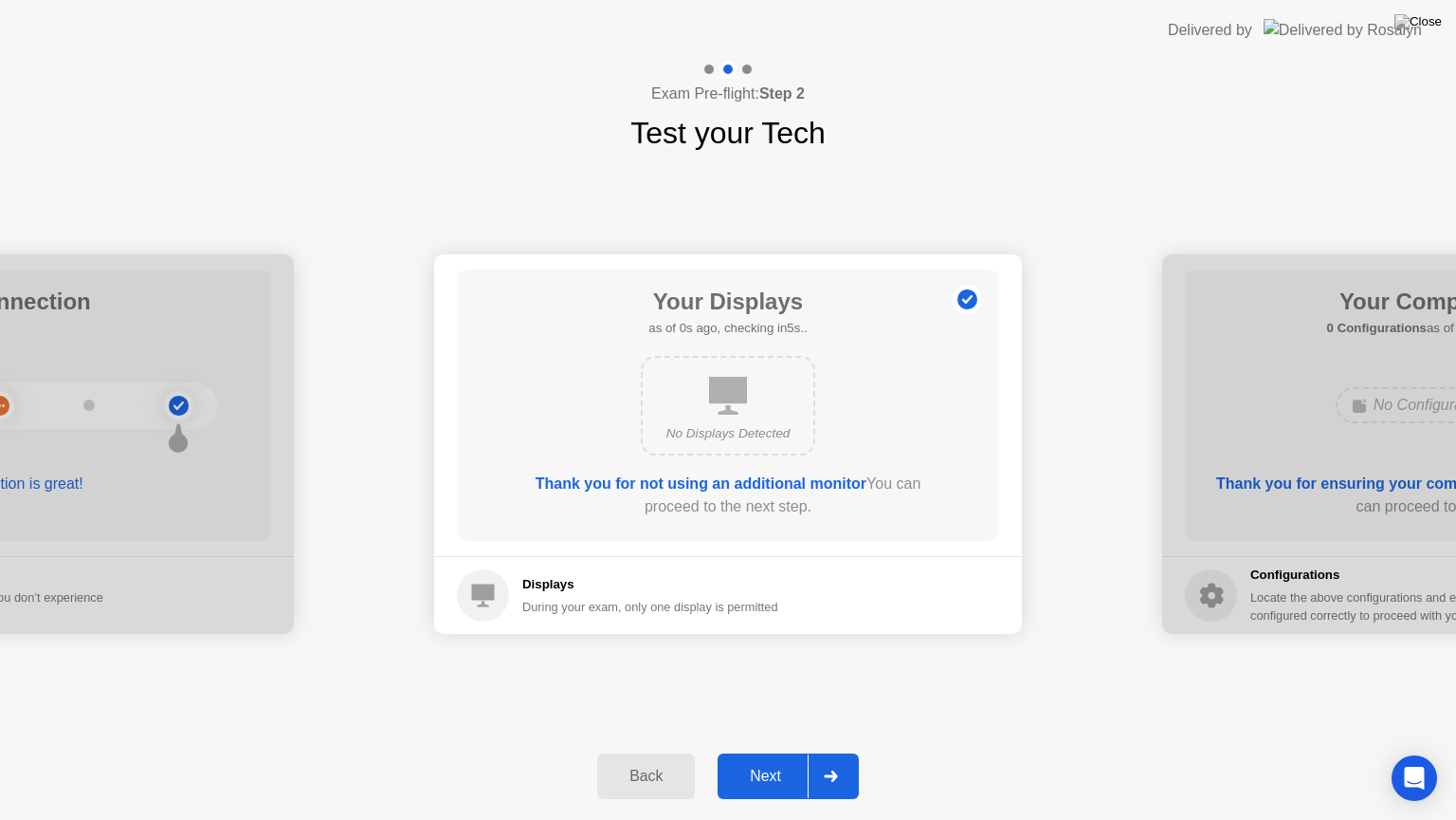
click at [767, 771] on div "Next" at bounding box center [765, 776] width 85 height 17
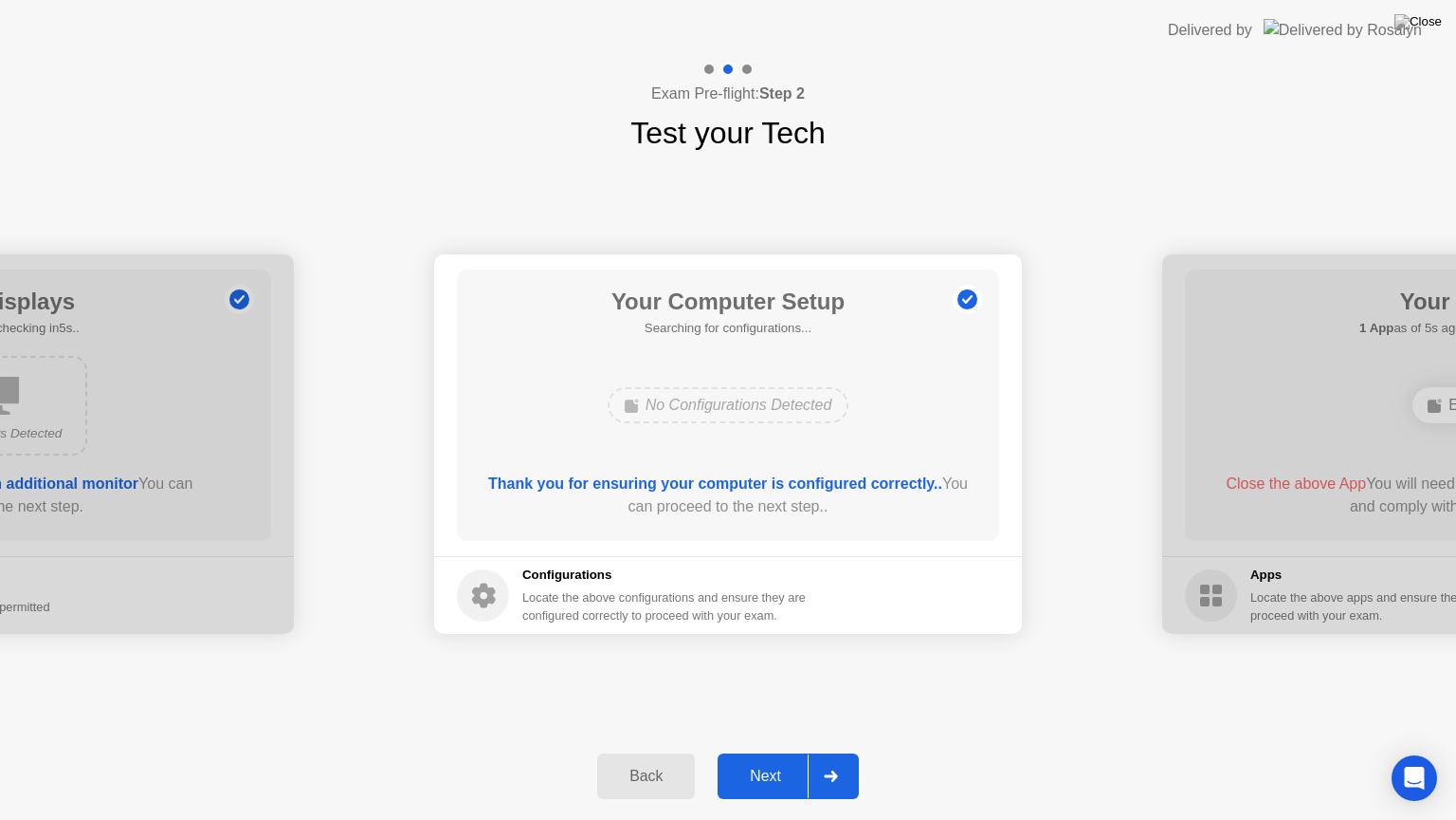
click at [767, 771] on div "Next" at bounding box center [765, 776] width 85 height 17
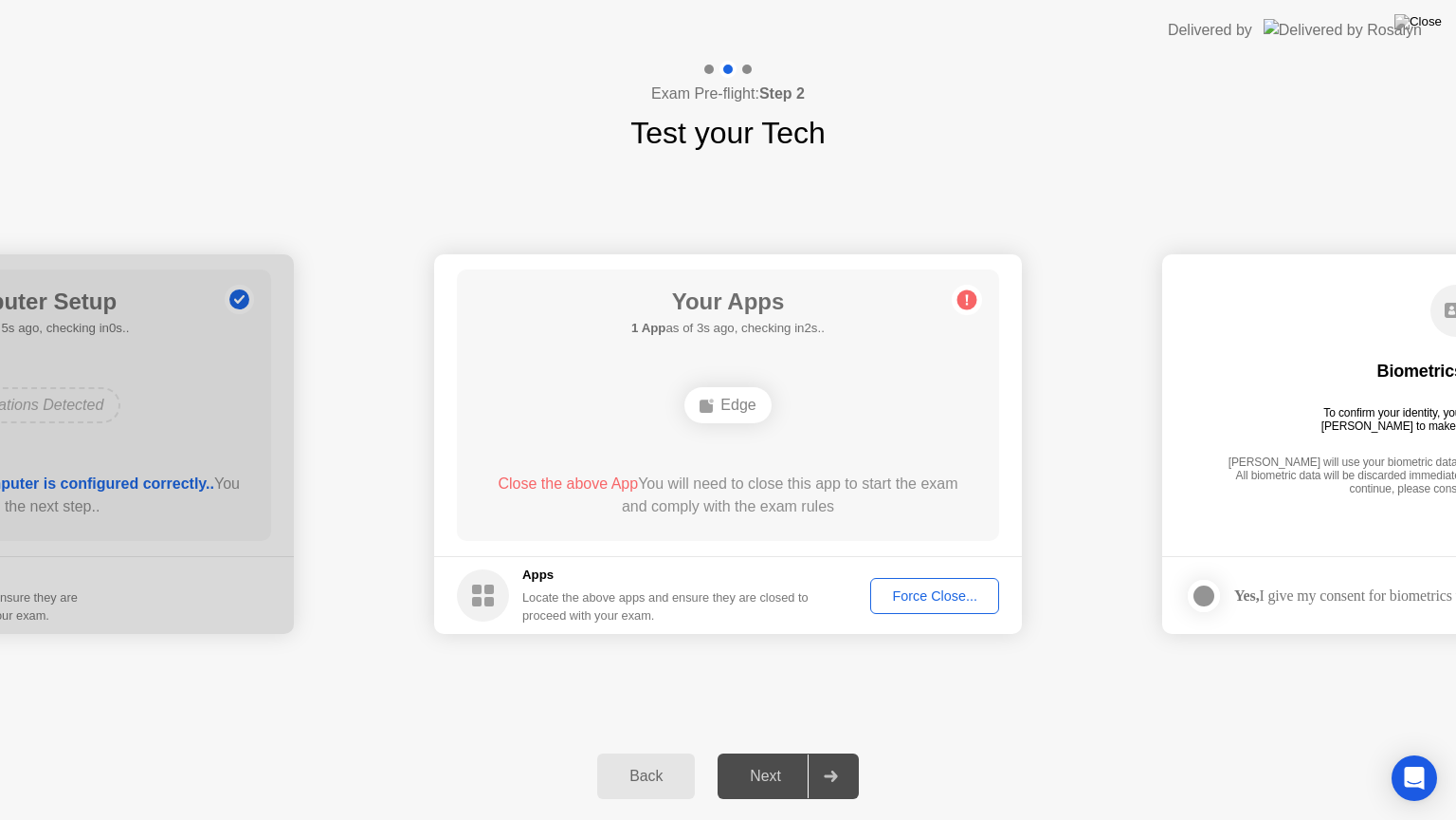
click at [941, 599] on div "Force Close..." at bounding box center [934, 595] width 115 height 15
click at [951, 574] on footer "Apps Locate the above apps and ensure they are closed to proceed with your exam…" at bounding box center [728, 594] width 588 height 78
click at [927, 589] on div "Force Close..." at bounding box center [934, 595] width 115 height 15
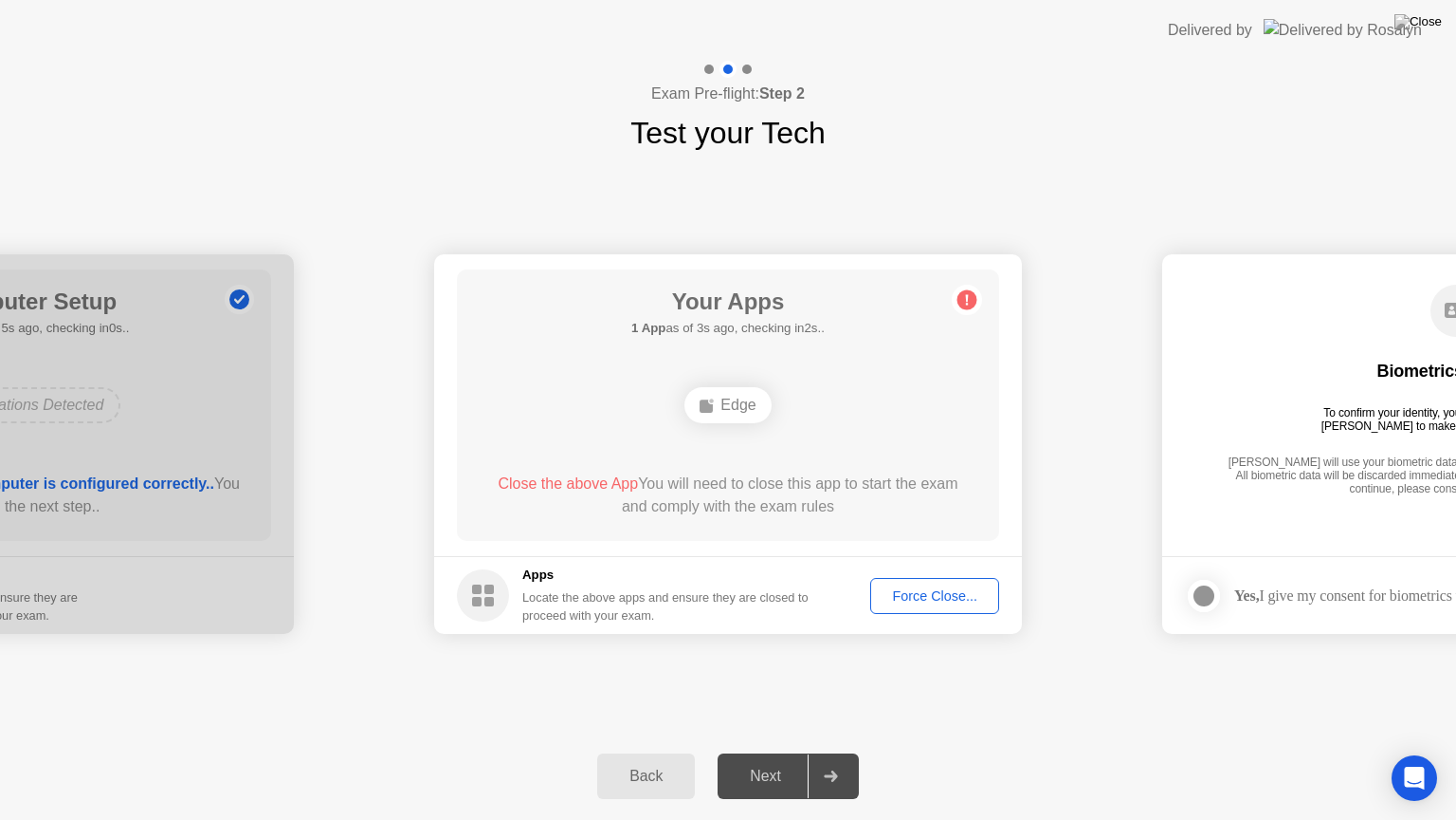
click at [744, 406] on div "Edge" at bounding box center [727, 405] width 86 height 37
click at [955, 593] on div "Force Close..." at bounding box center [934, 595] width 115 height 15
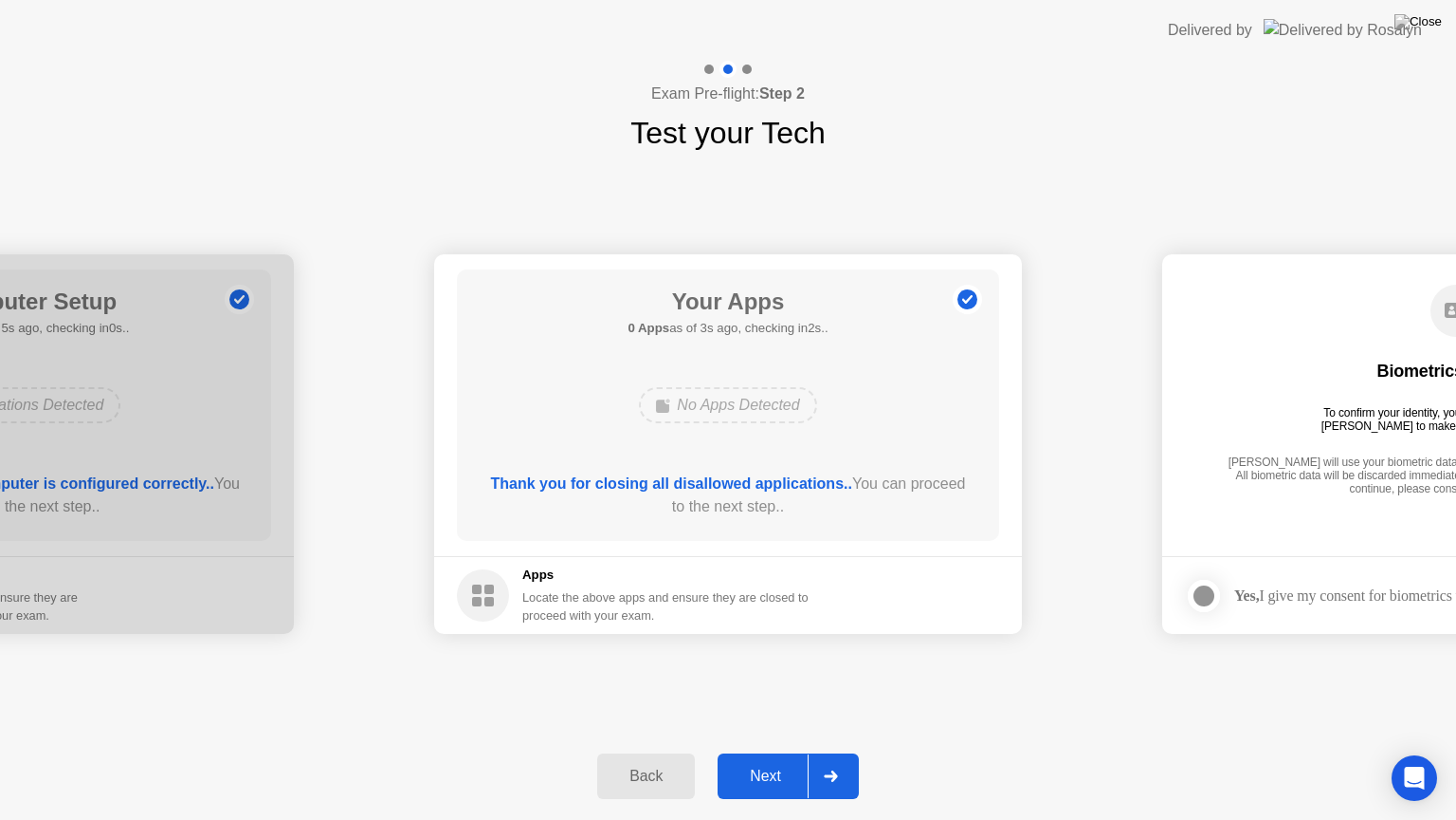
click at [769, 784] on div "Next" at bounding box center [765, 776] width 85 height 17
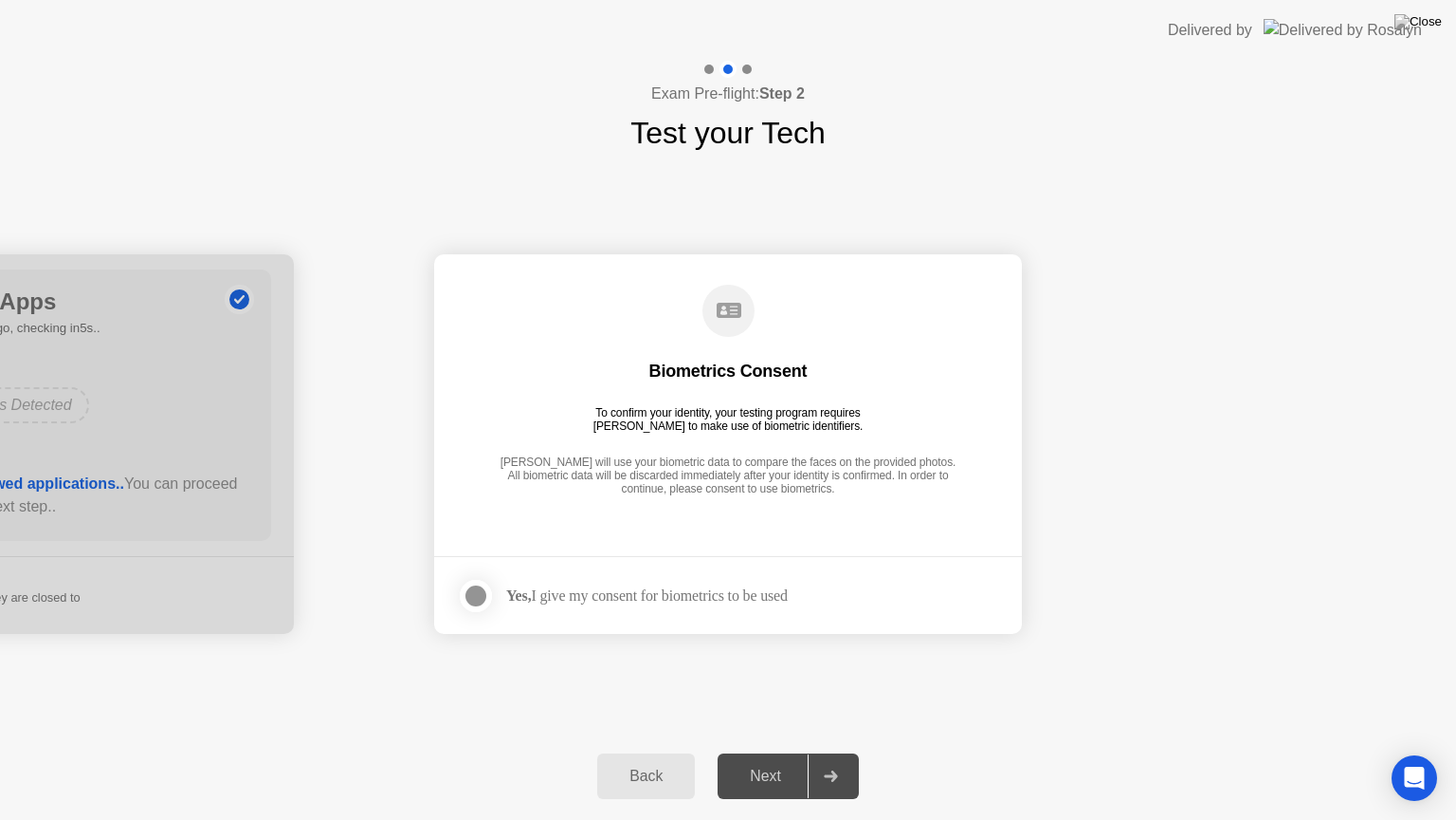
click at [478, 597] on div at bounding box center [475, 595] width 23 height 23
click at [766, 782] on div "Next" at bounding box center [765, 776] width 85 height 17
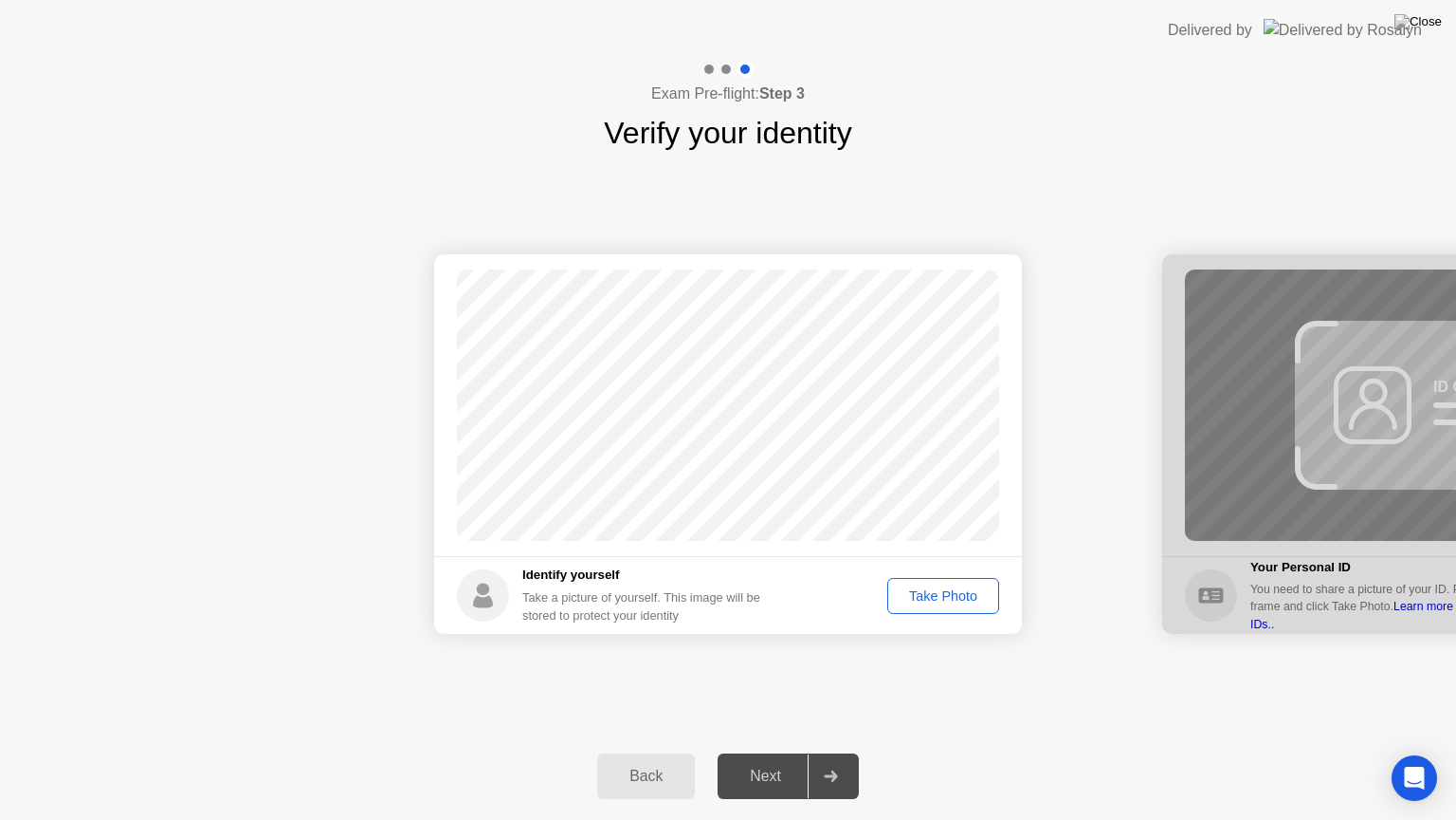
click at [910, 589] on div "Take Photo" at bounding box center [943, 595] width 99 height 15
click at [776, 771] on div "Next" at bounding box center [765, 776] width 85 height 17
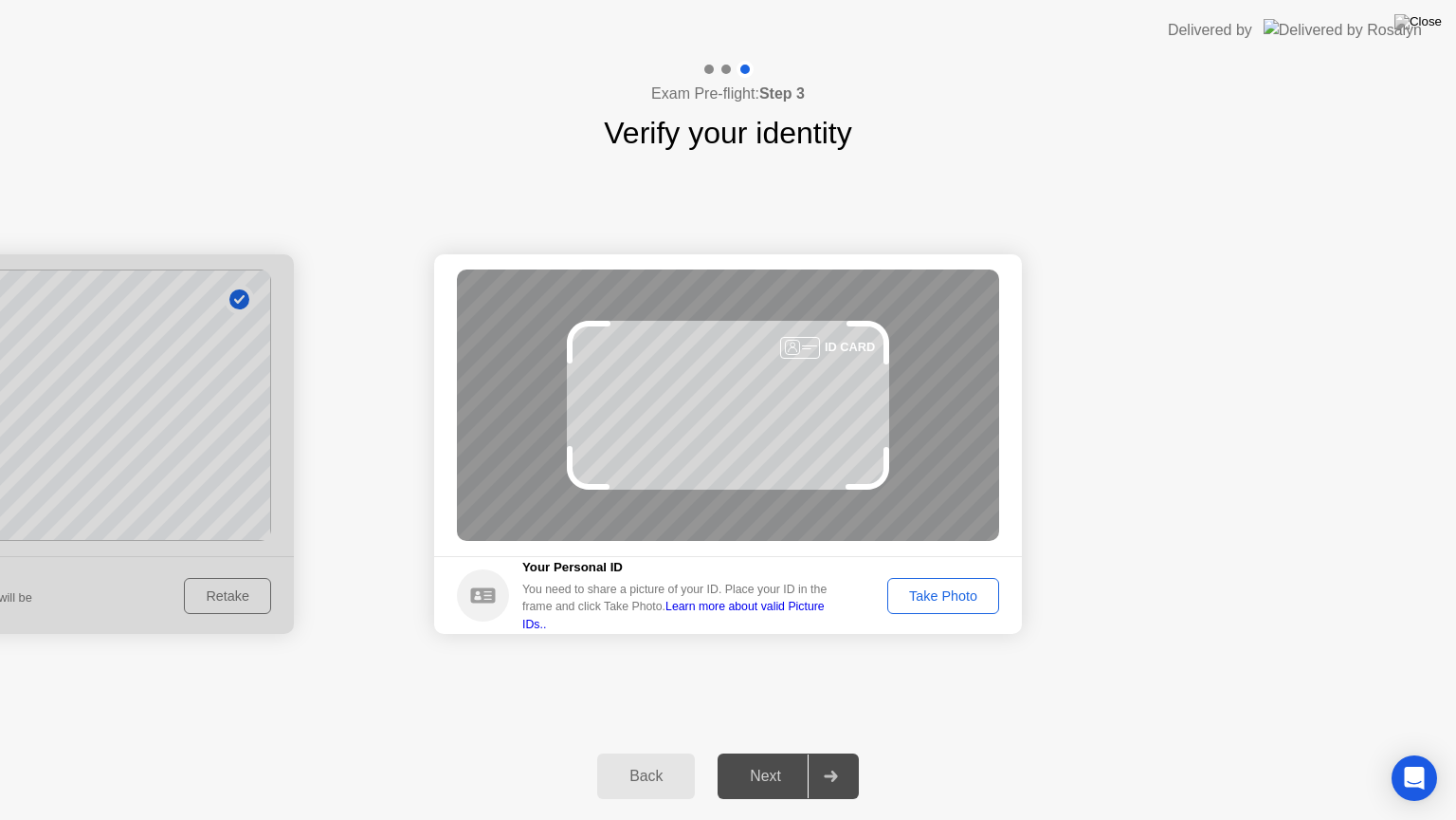
click at [918, 592] on div "Take Photo" at bounding box center [943, 595] width 99 height 15
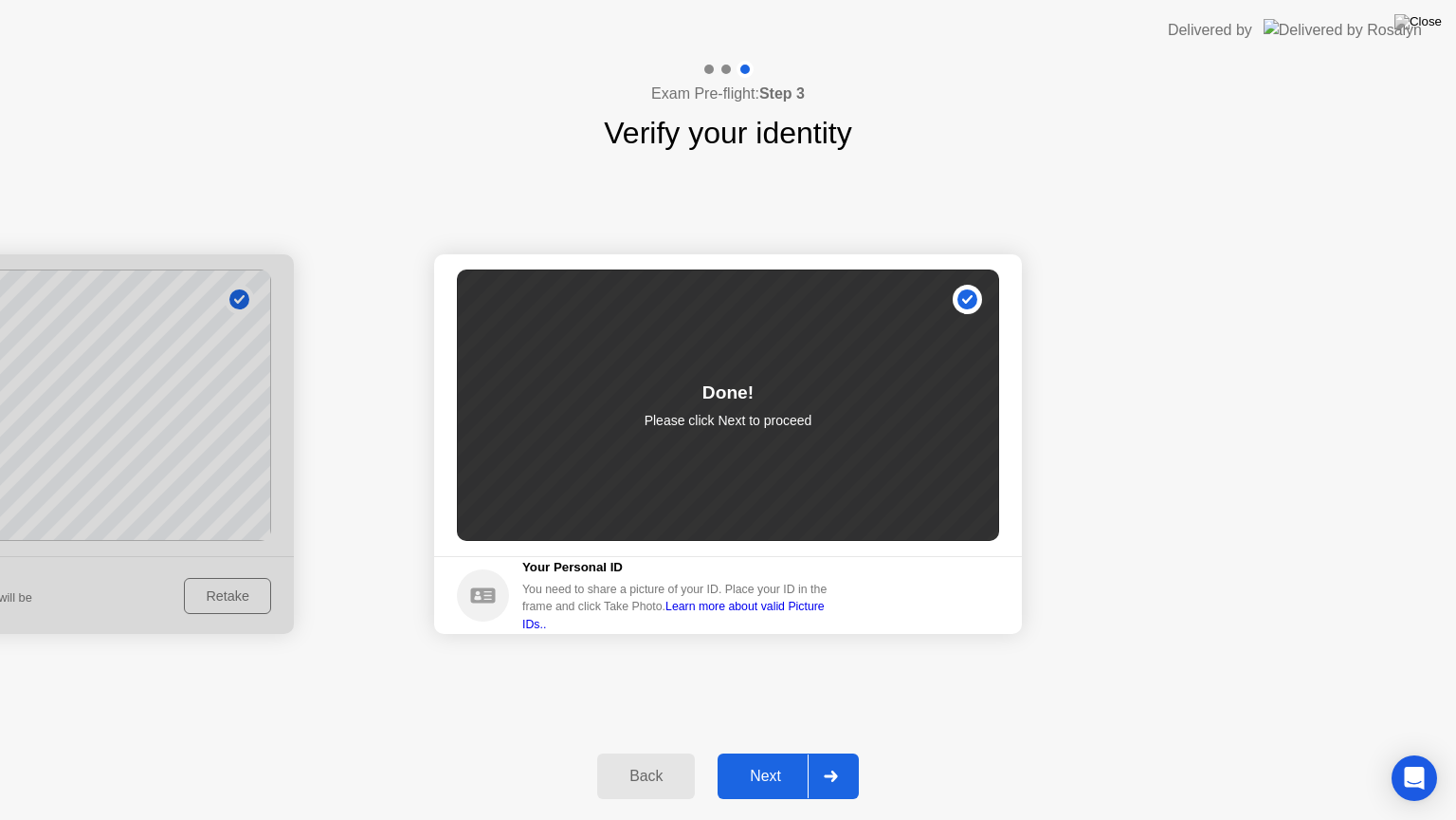
click at [779, 779] on div "Next" at bounding box center [765, 776] width 85 height 17
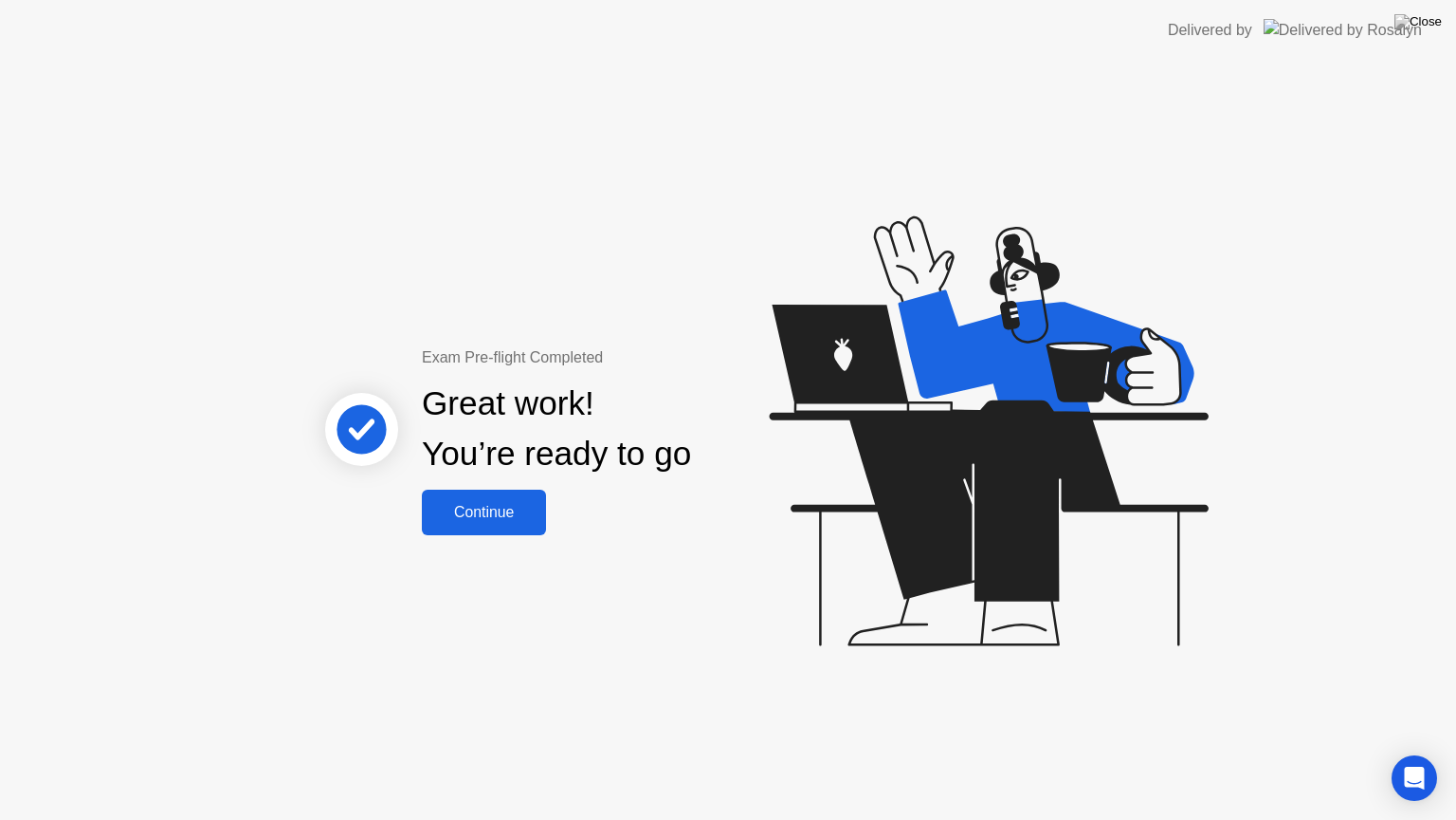
click at [505, 503] on div "Continue" at bounding box center [484, 511] width 112 height 17
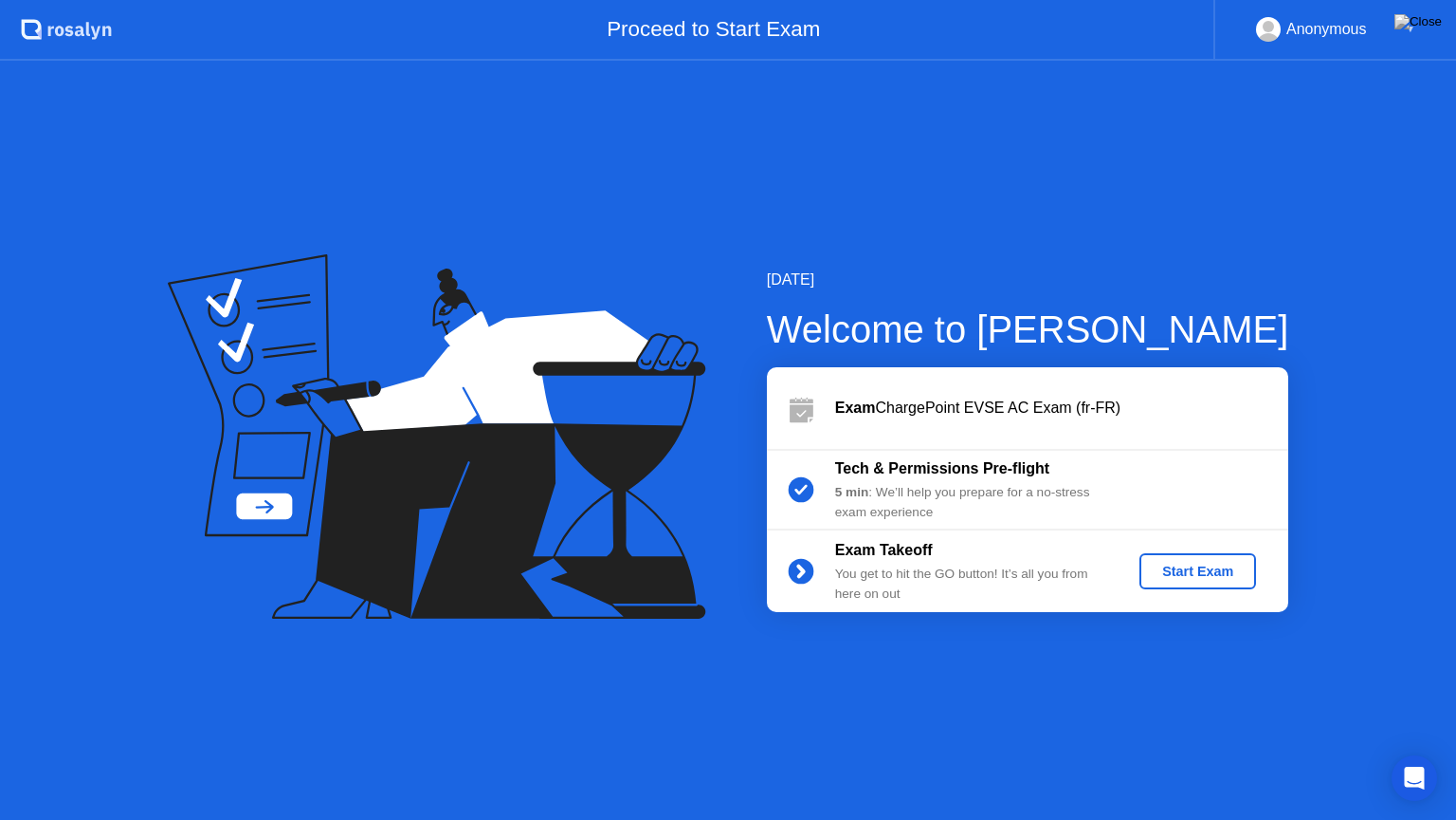
click at [1168, 569] on div "Start Exam" at bounding box center [1198, 570] width 102 height 15
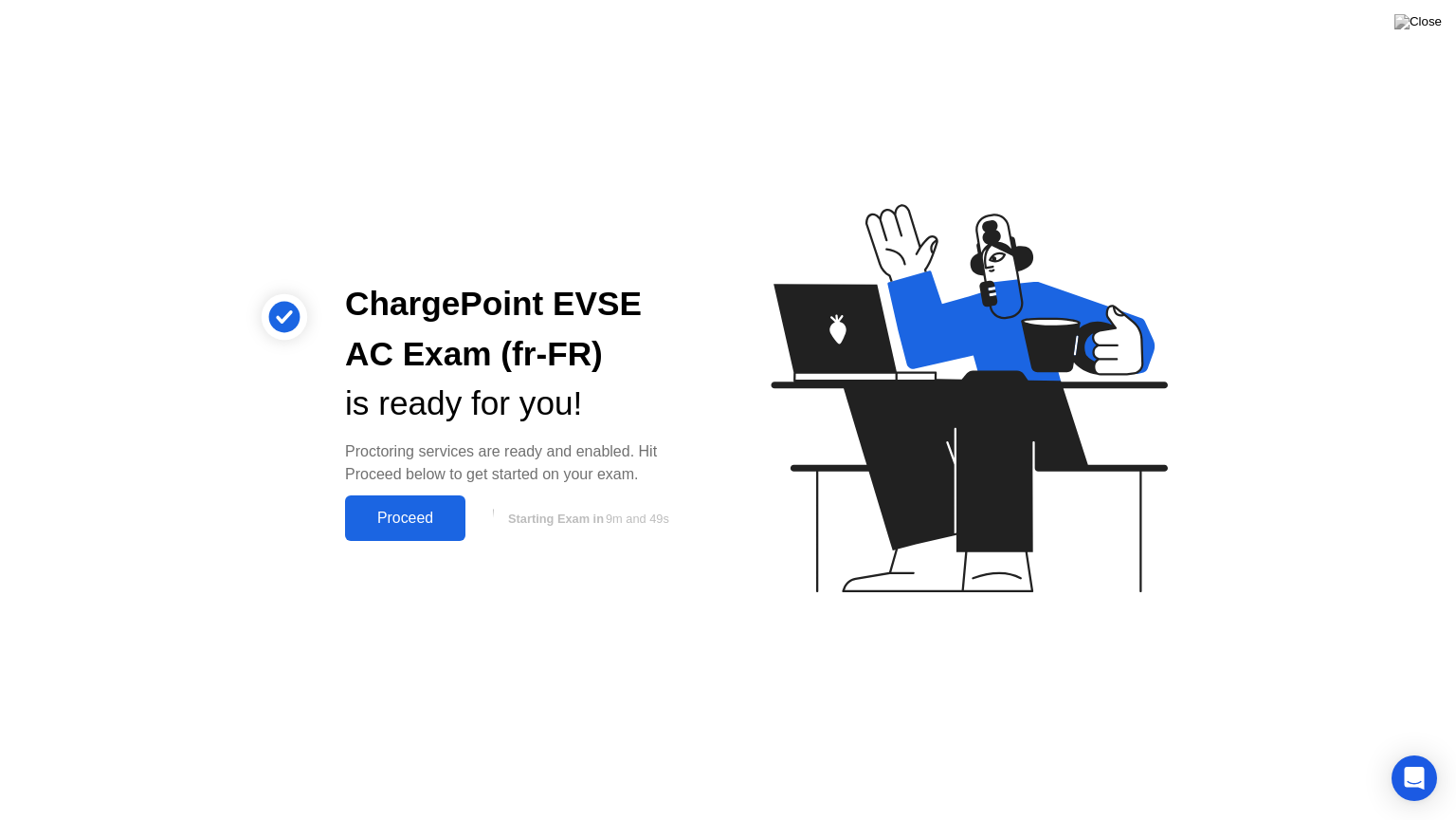
click at [400, 512] on div "Proceed" at bounding box center [405, 517] width 109 height 17
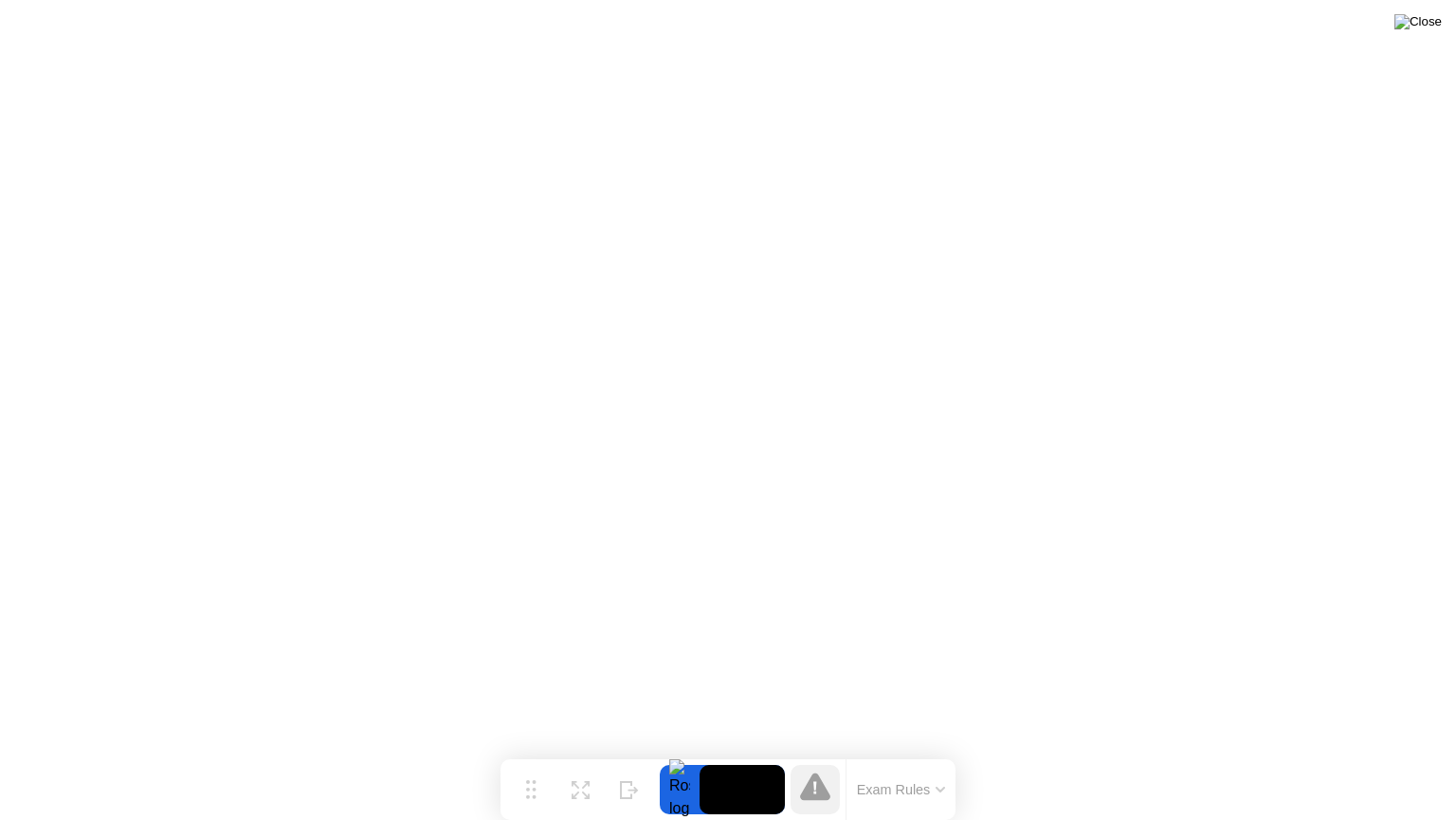
click at [1430, 27] on img at bounding box center [1419, 21] width 47 height 15
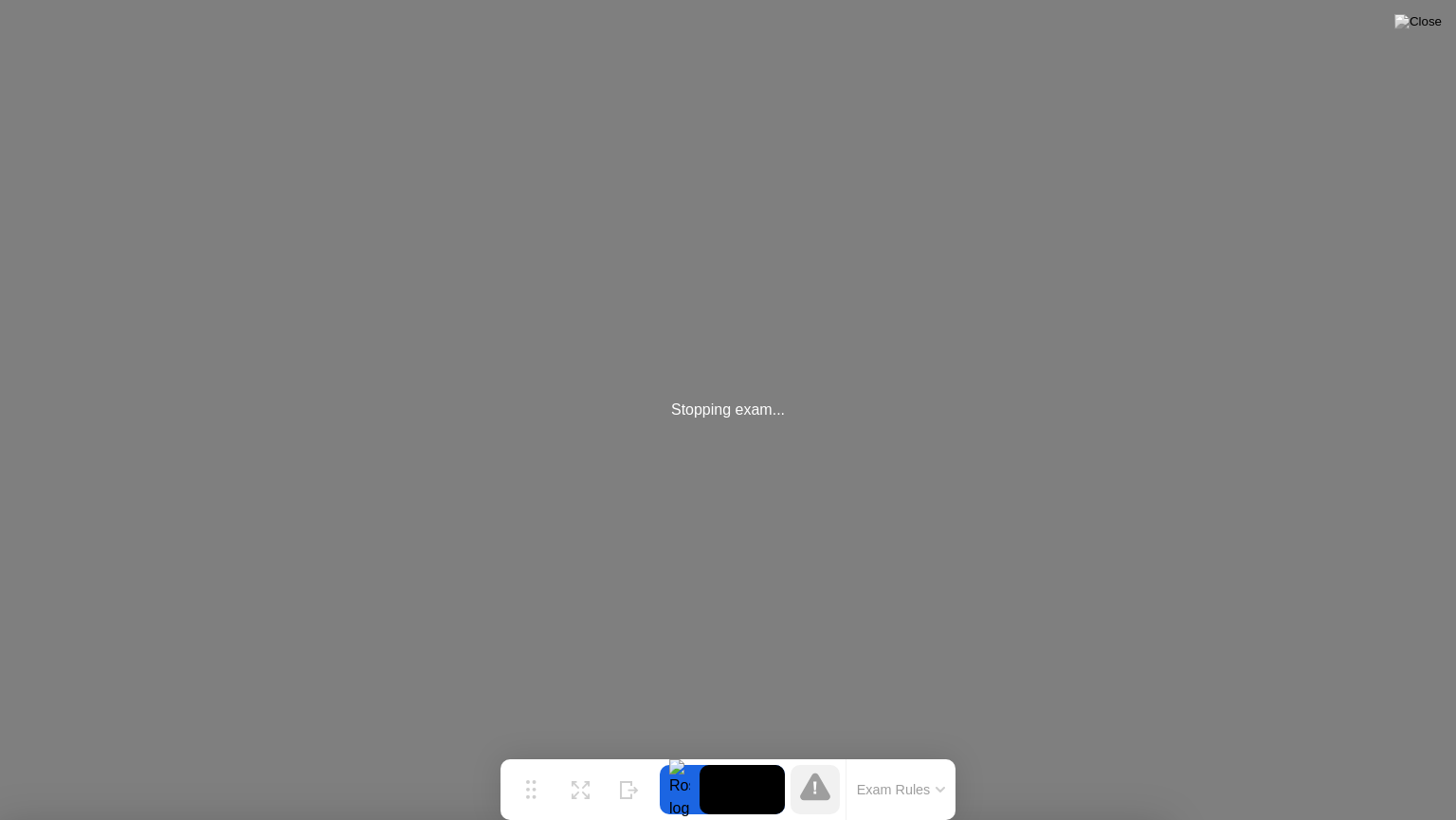
click at [715, 820] on div at bounding box center [728, 820] width 1456 height 0
click at [918, 788] on button "Exam Rules" at bounding box center [902, 788] width 101 height 17
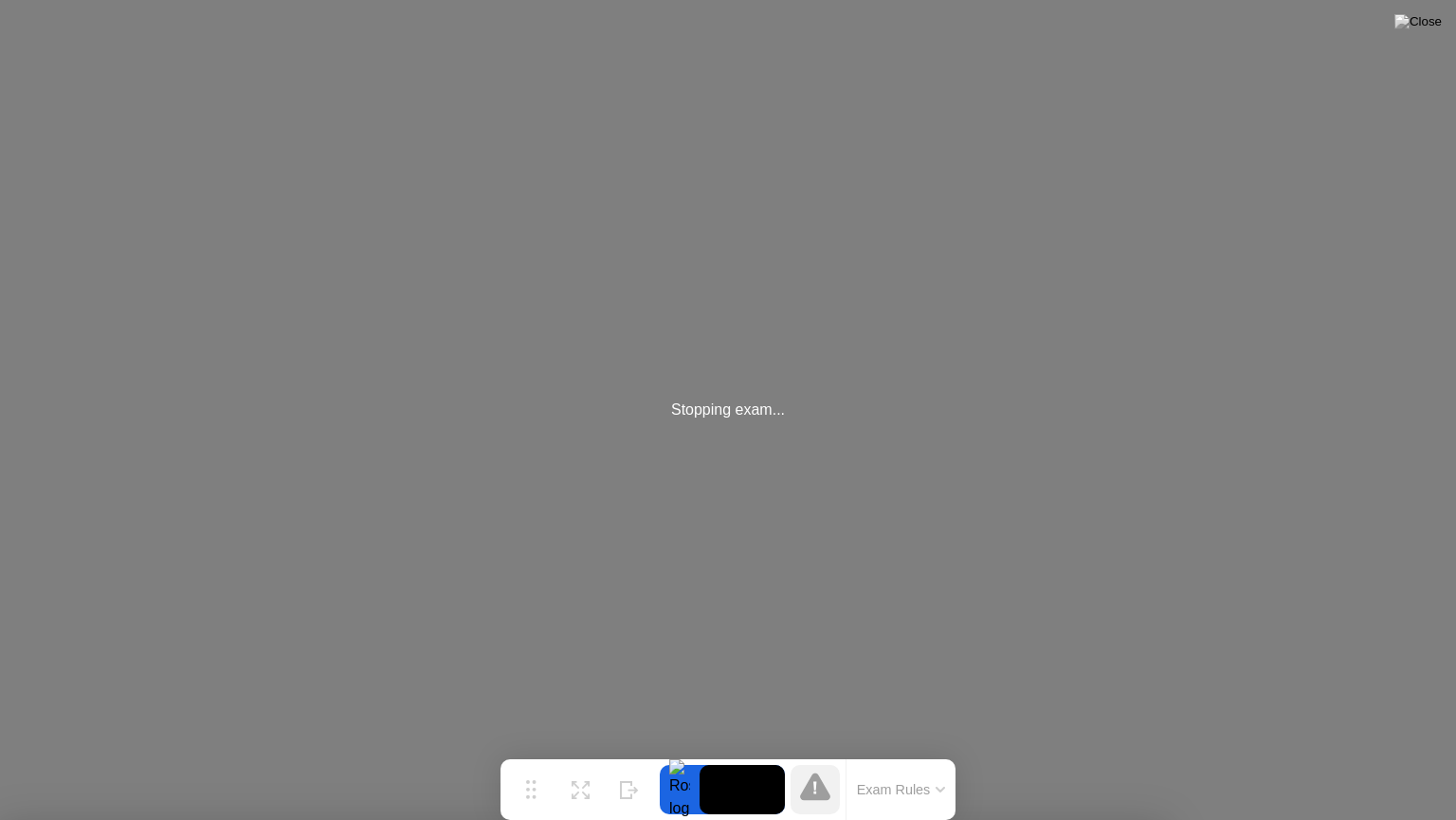
click at [677, 791] on div at bounding box center [680, 789] width 39 height 49
click at [696, 787] on div at bounding box center [680, 789] width 39 height 49
